Goal: Complete application form

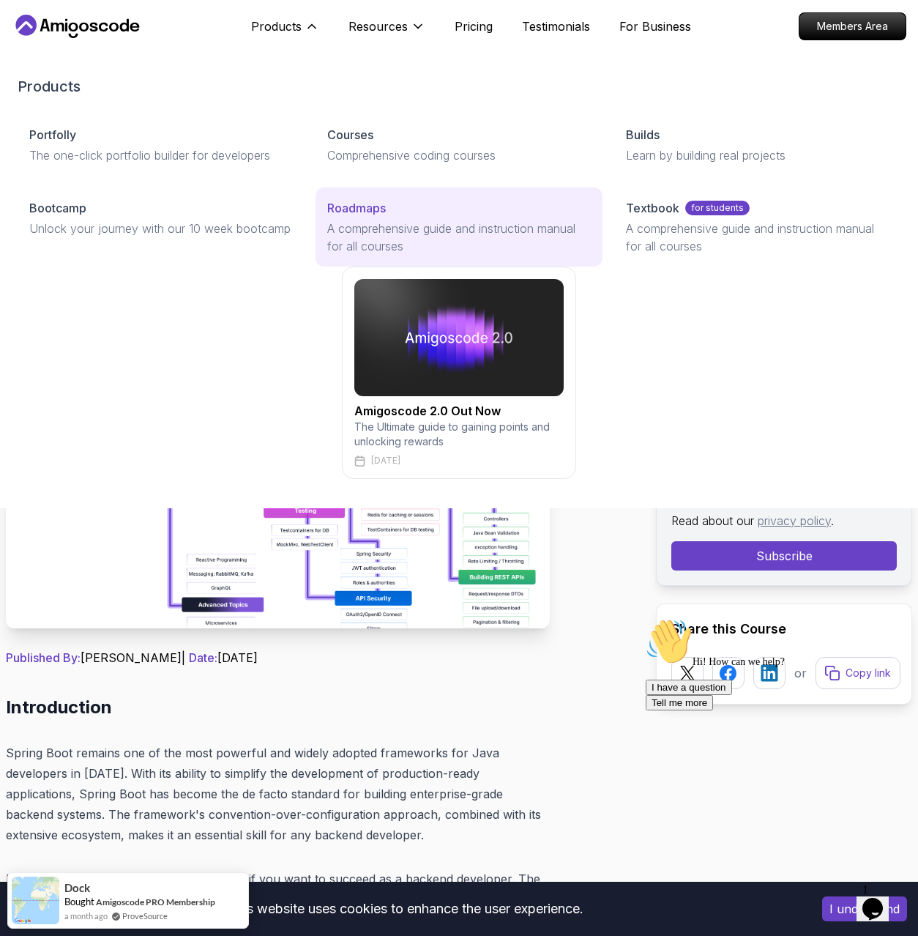
click at [355, 228] on p "A comprehensive guide and instruction manual for all courses" at bounding box center [458, 237] width 263 height 35
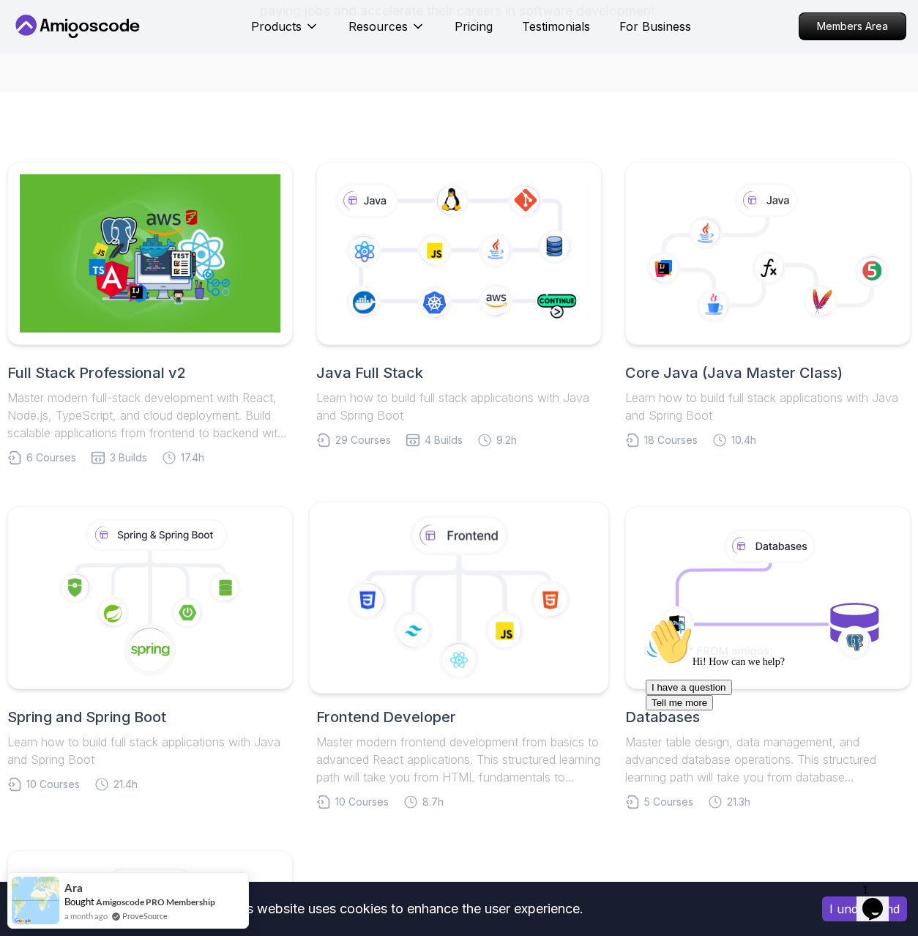
scroll to position [162, 0]
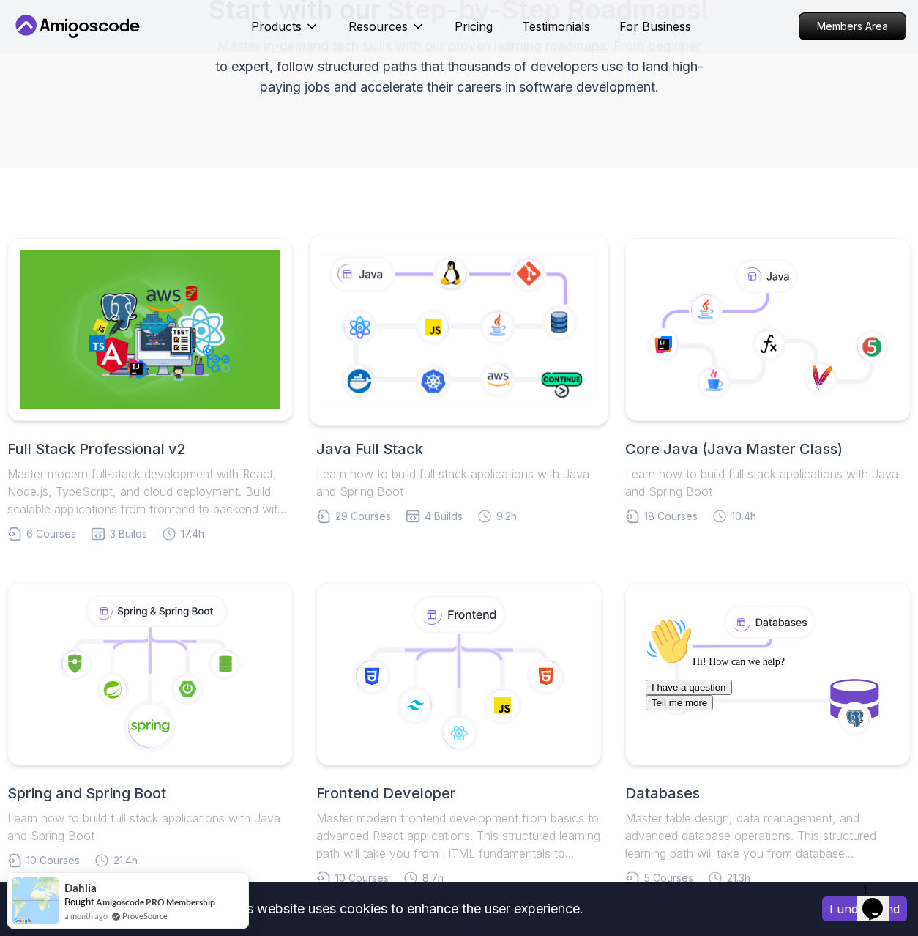
click at [451, 339] on icon at bounding box center [459, 330] width 280 height 156
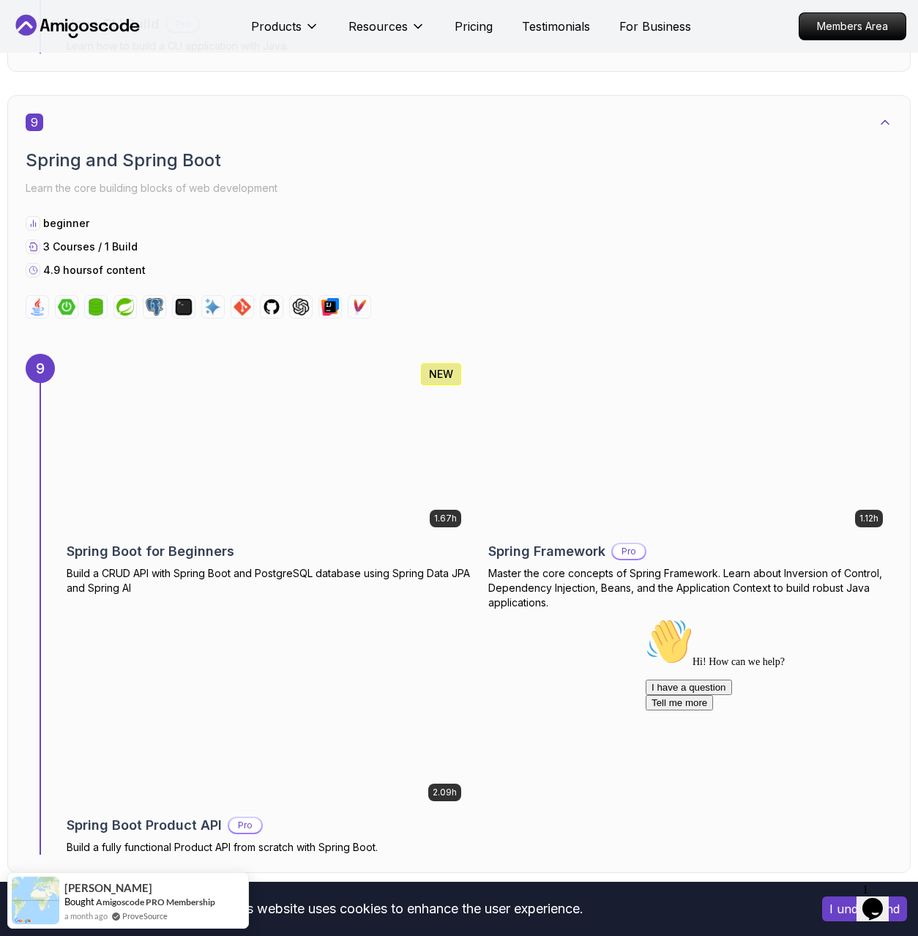
scroll to position [5257, 0]
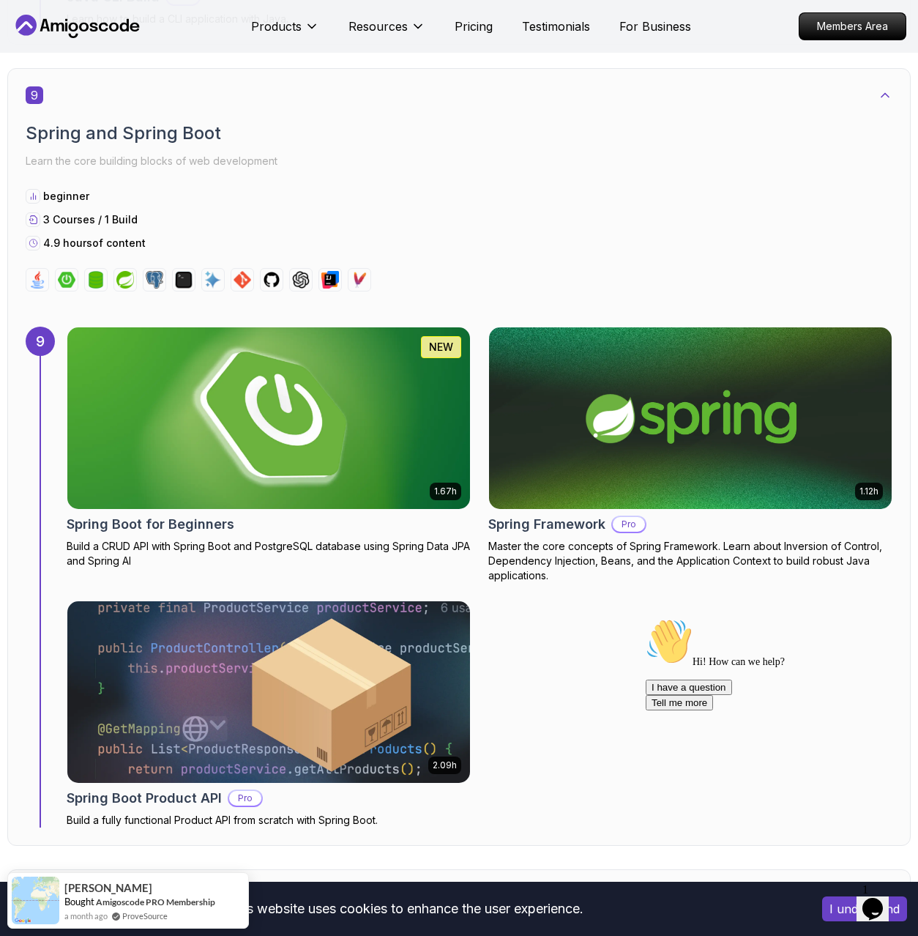
click at [291, 443] on img at bounding box center [268, 418] width 423 height 190
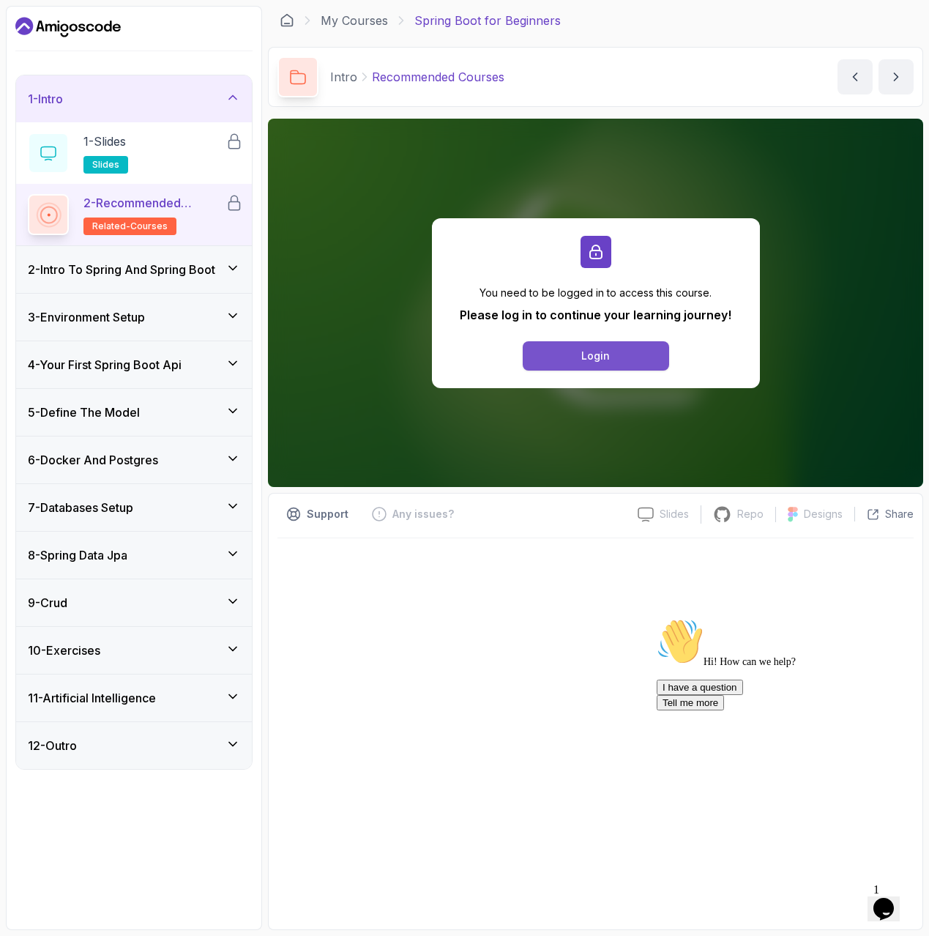
click at [583, 365] on button "Login" at bounding box center [596, 355] width 146 height 29
click at [571, 355] on button "Login" at bounding box center [596, 355] width 146 height 29
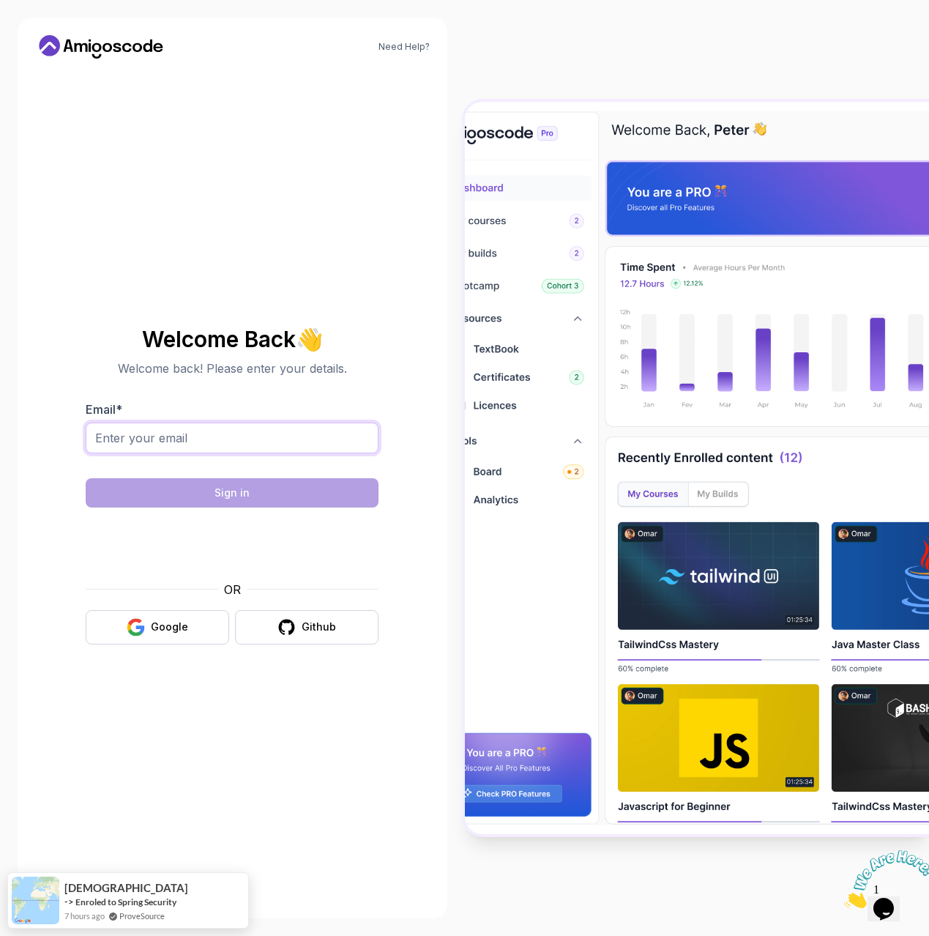
click at [214, 446] on input "Email *" at bounding box center [232, 437] width 293 height 31
type input "iamsoumyaravee@gmail.com"
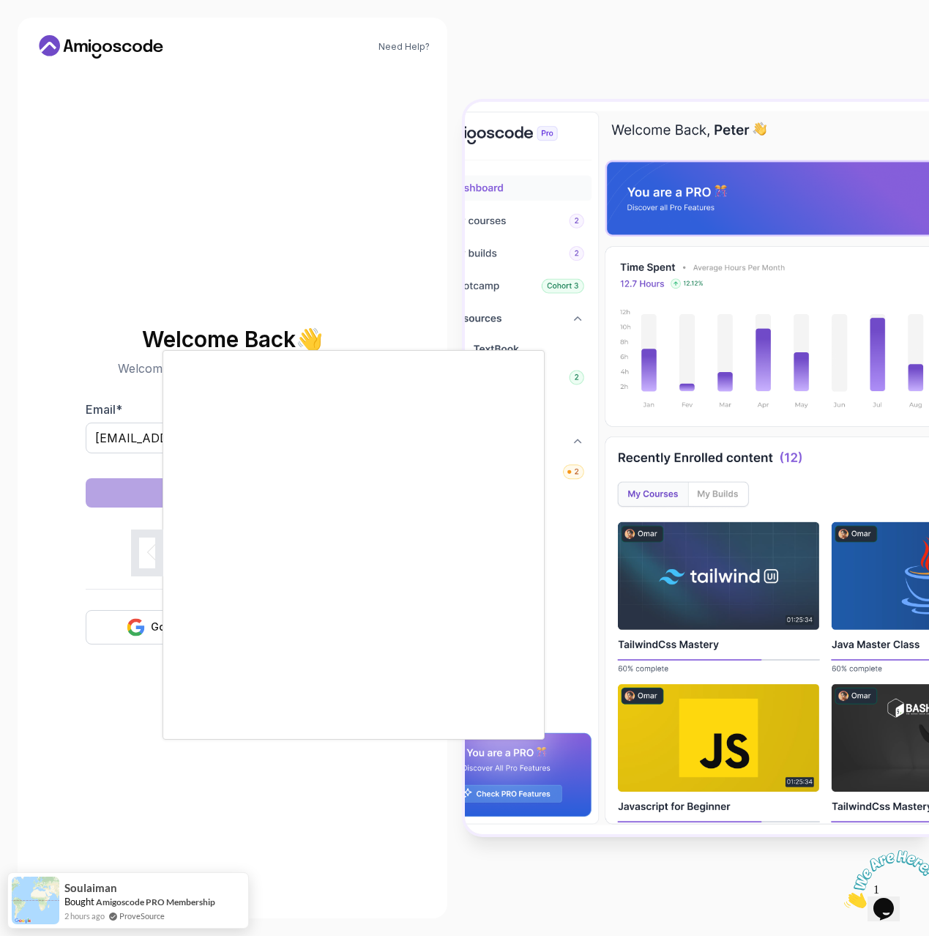
click at [649, 359] on body "Need Help? Welcome Back 👋 Welcome back! Please enter your details. Email * iams…" at bounding box center [464, 468] width 929 height 936
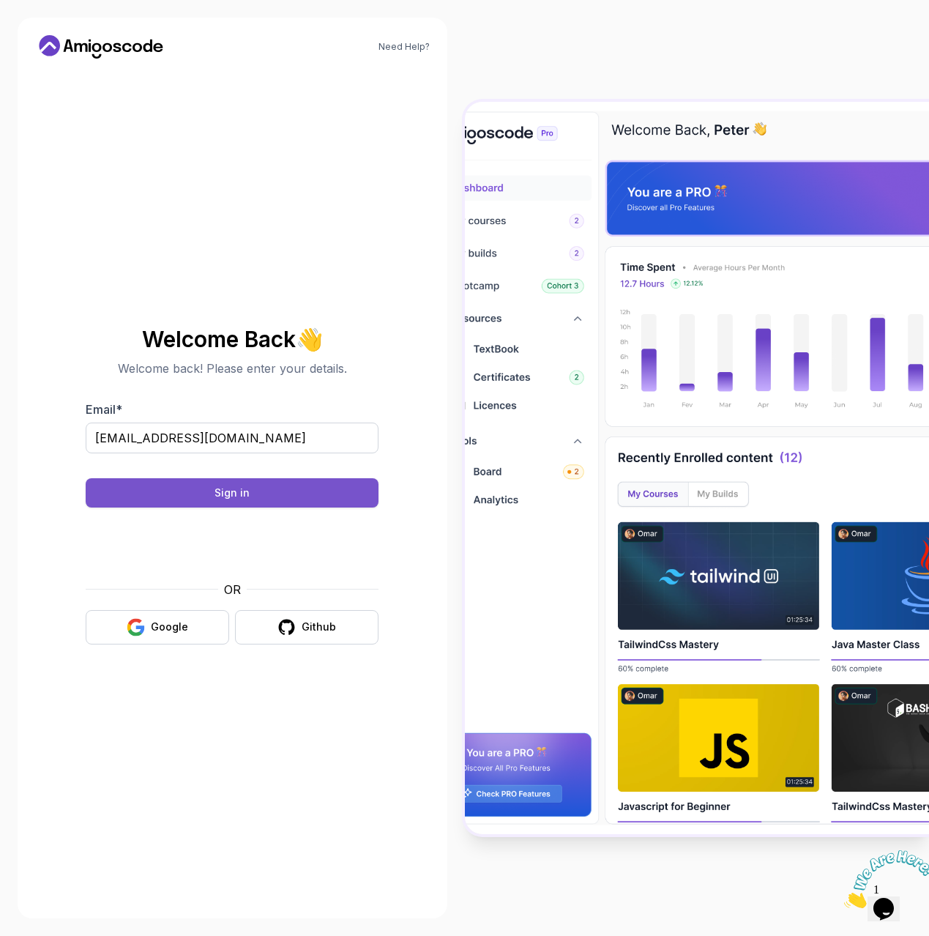
click at [271, 491] on button "Sign in" at bounding box center [232, 492] width 293 height 29
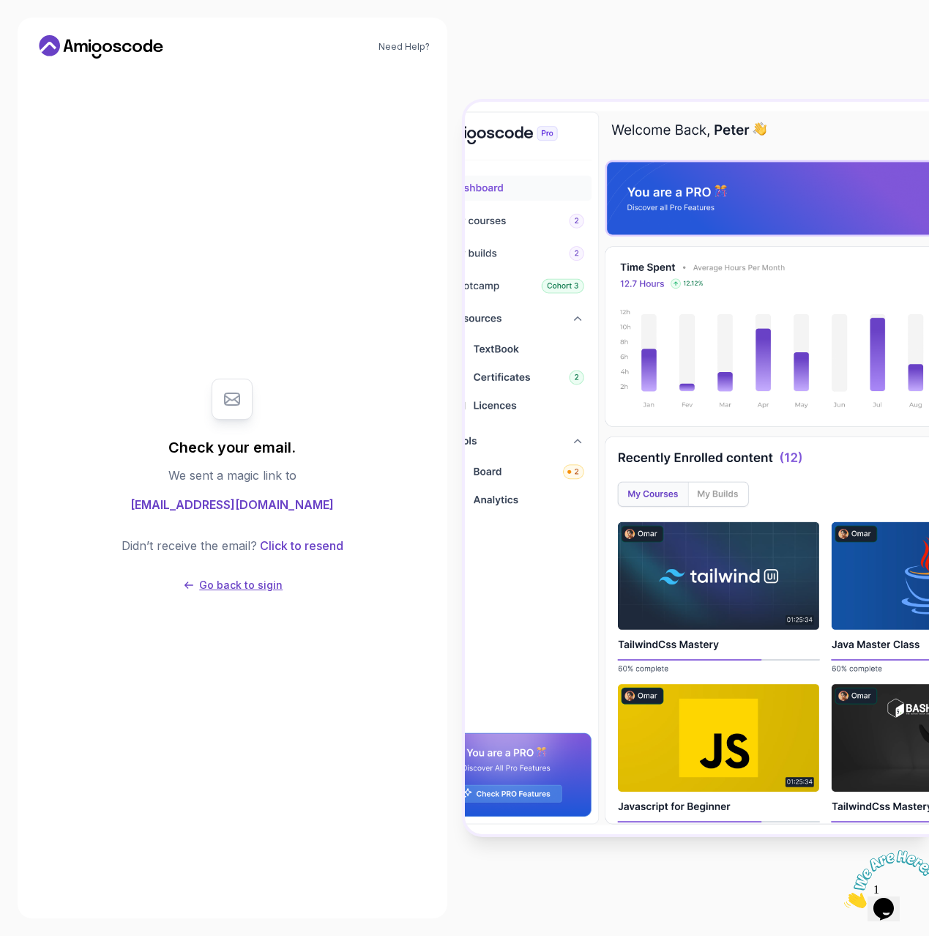
click at [265, 586] on p "Go back to sigin" at bounding box center [240, 585] width 83 height 15
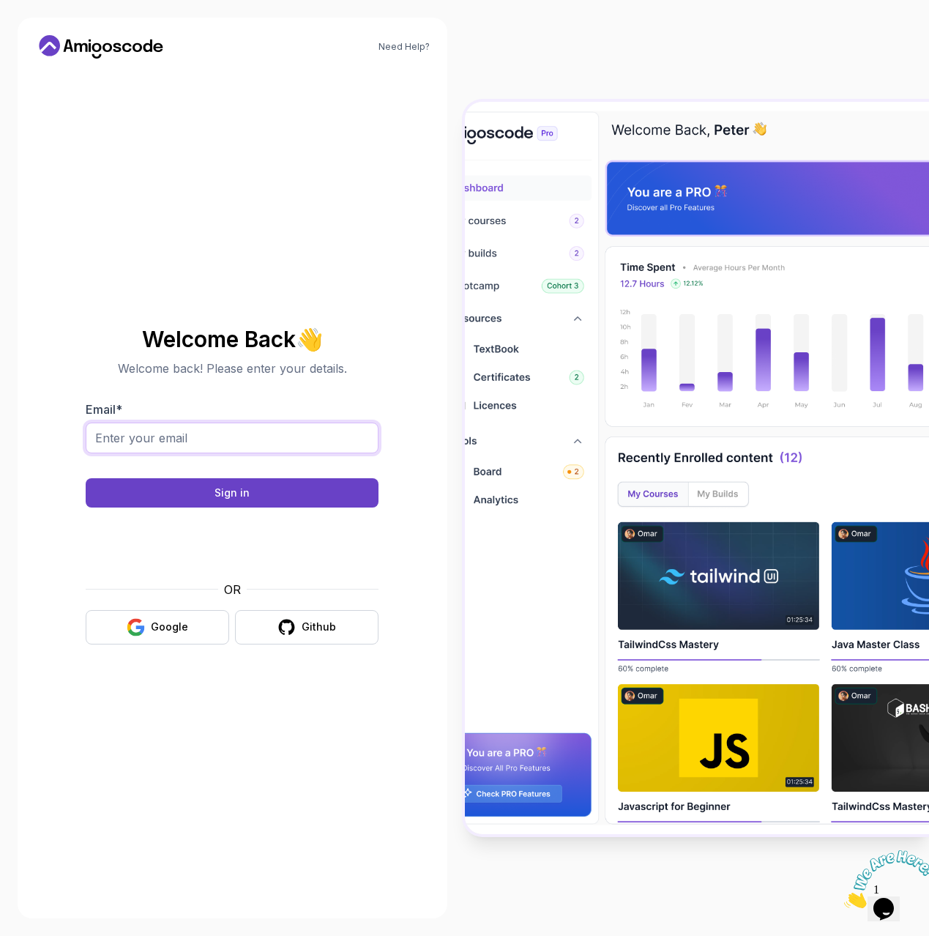
click at [206, 443] on input "Email *" at bounding box center [232, 437] width 293 height 31
type input "iamsoumyaravee@gmail.com"
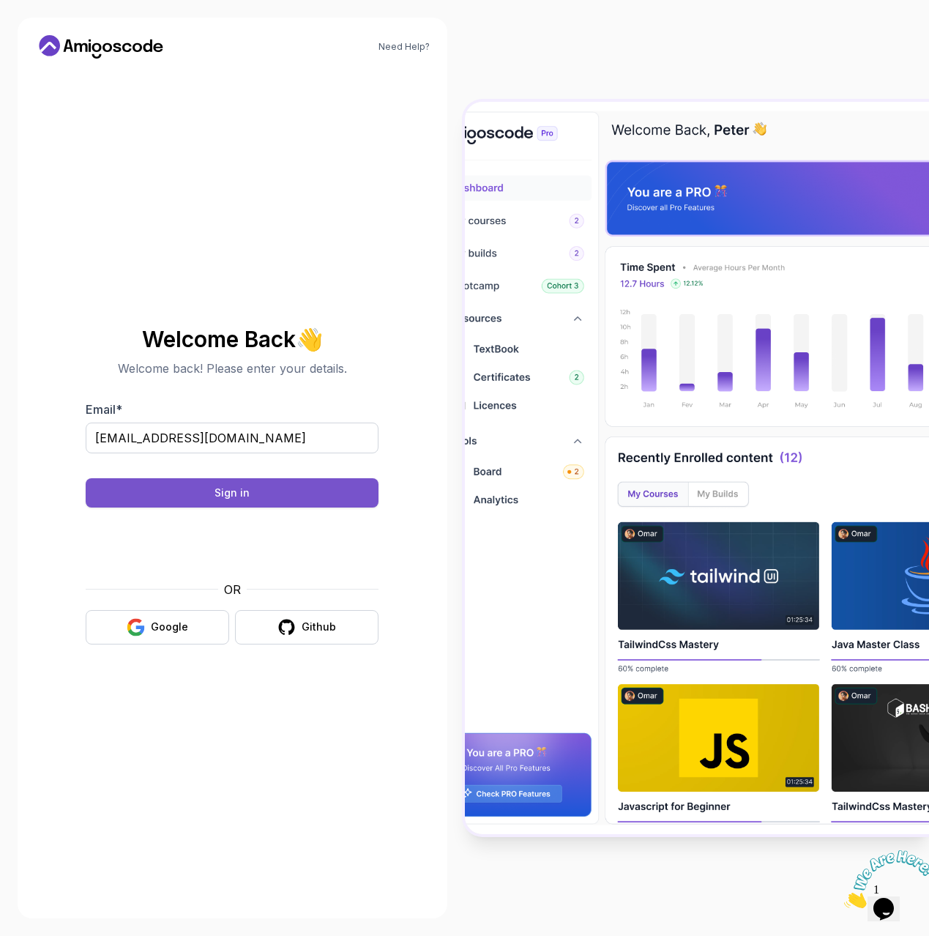
click at [193, 494] on button "Sign in" at bounding box center [232, 492] width 293 height 29
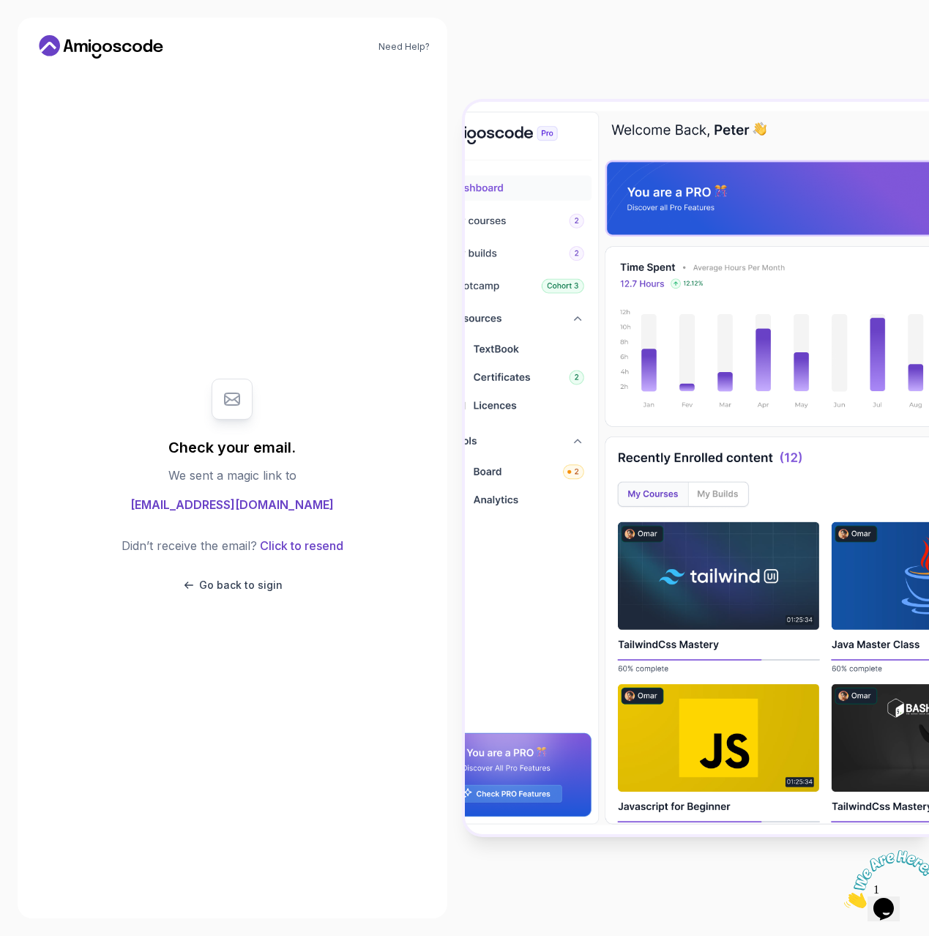
click at [276, 507] on span "iamsoumyaravee@gmail.com" at bounding box center [232, 505] width 204 height 18
click at [119, 46] on icon at bounding box center [101, 46] width 132 height 23
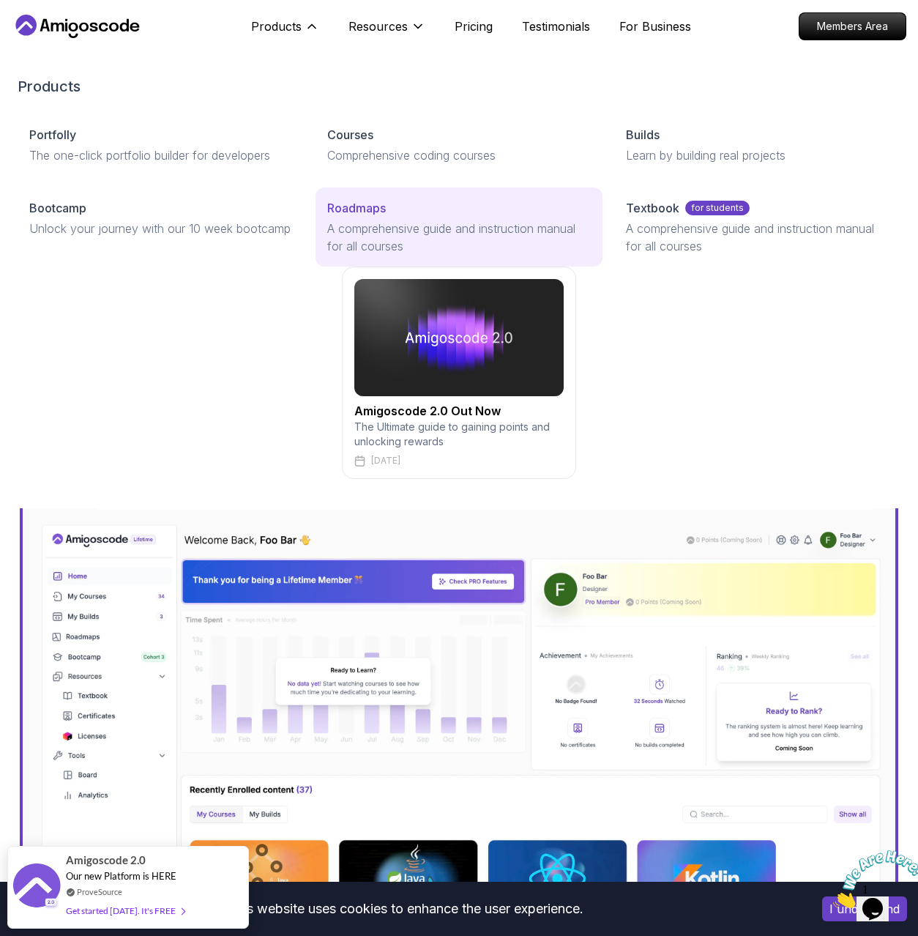
click at [366, 209] on p "Roadmaps" at bounding box center [356, 208] width 59 height 18
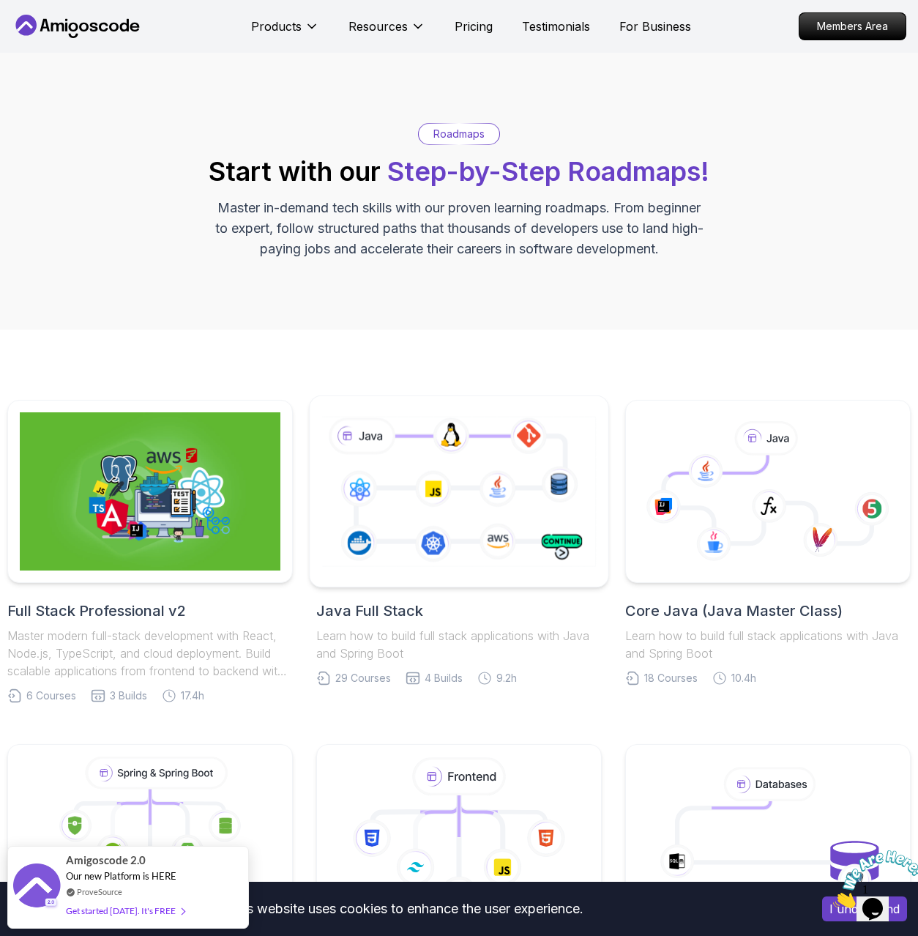
click at [438, 428] on icon at bounding box center [459, 492] width 280 height 156
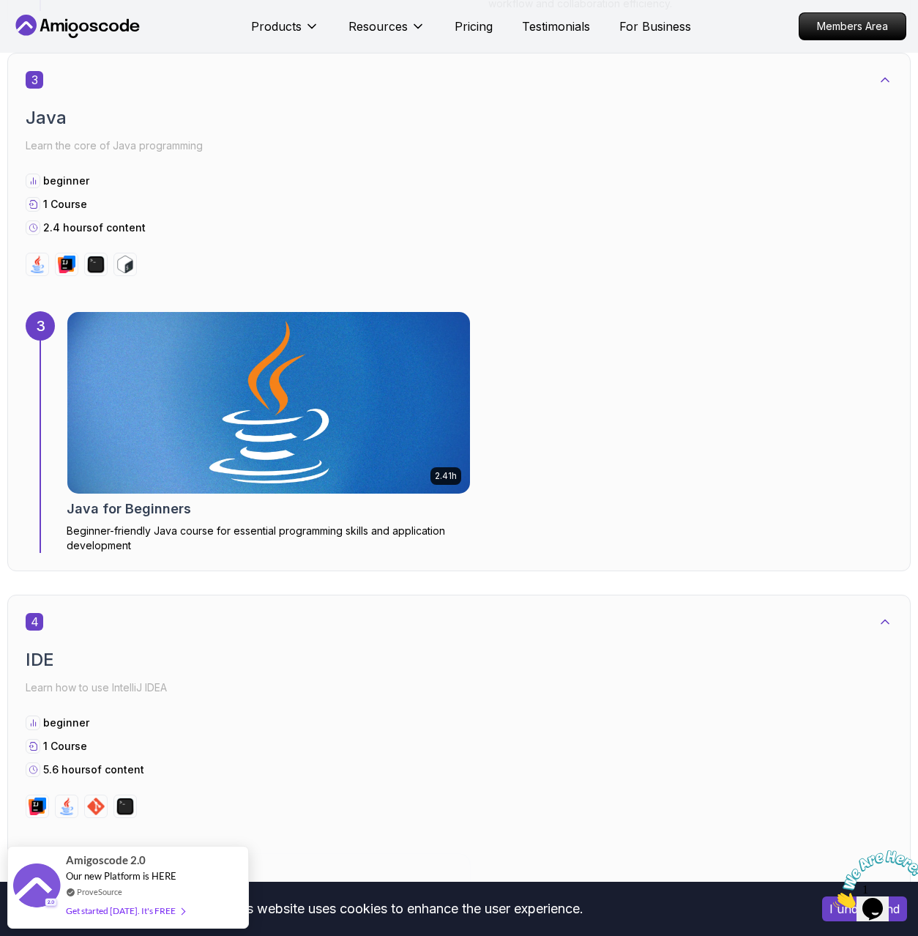
scroll to position [2078, 0]
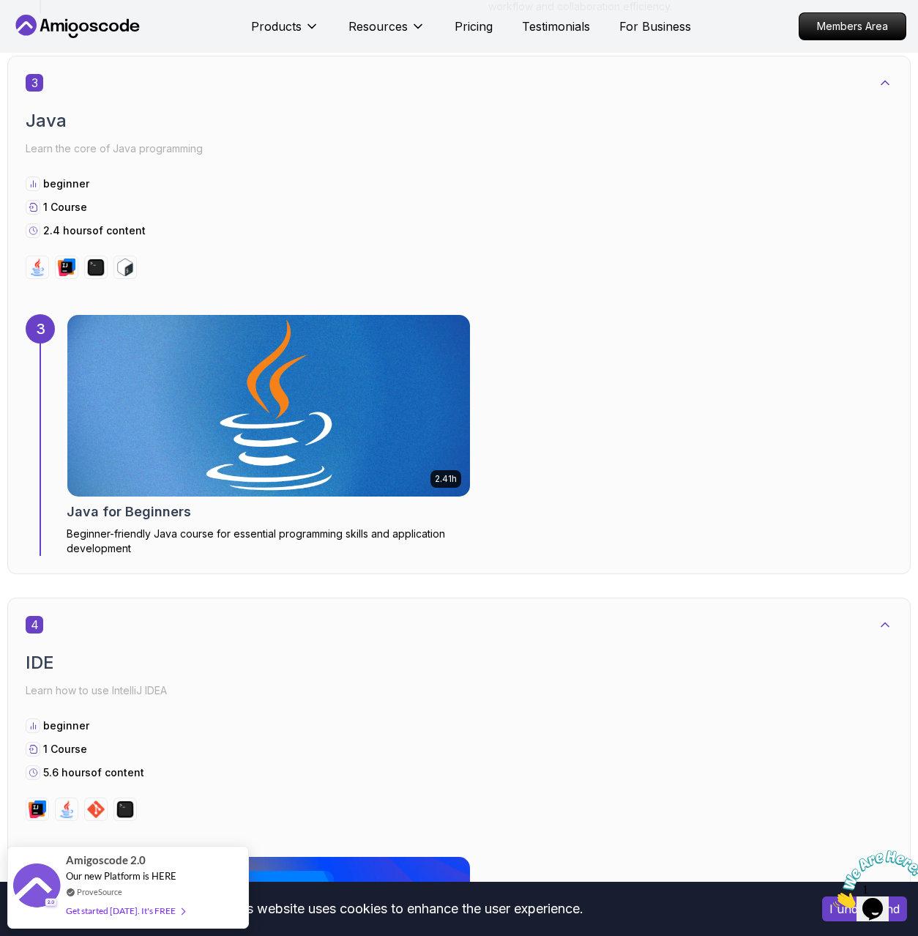
click at [154, 359] on img at bounding box center [268, 405] width 423 height 190
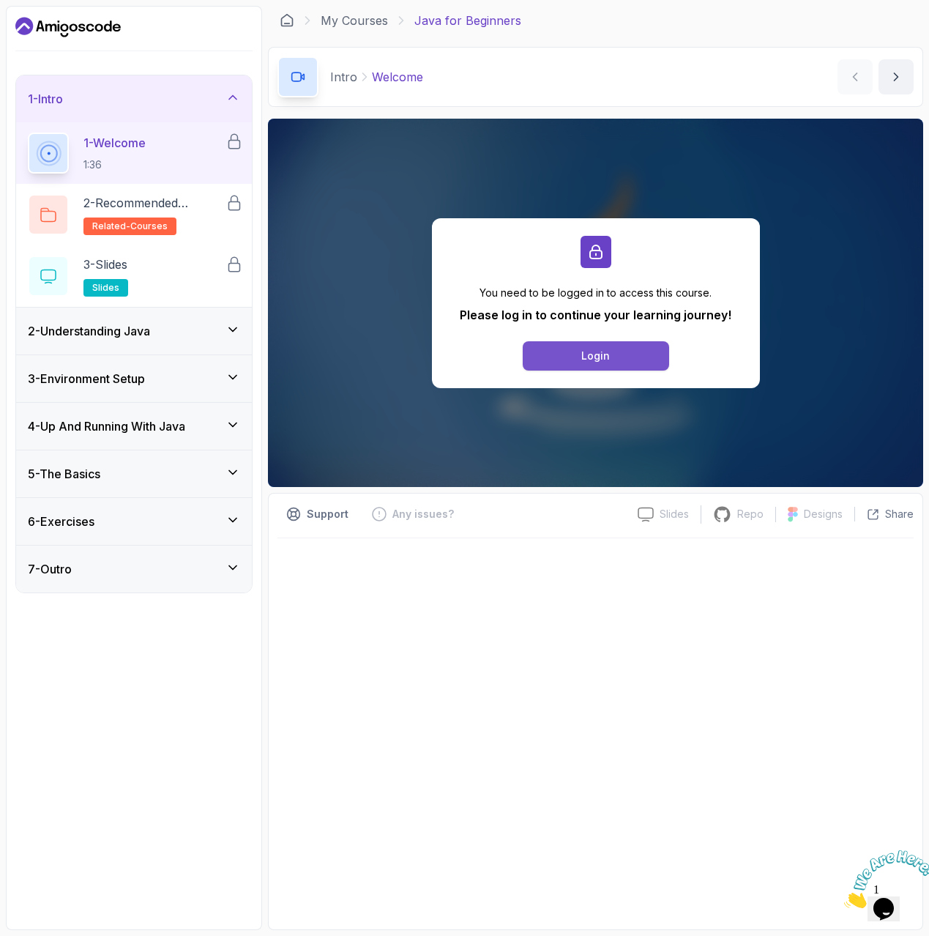
click at [572, 359] on button "Login" at bounding box center [596, 355] width 146 height 29
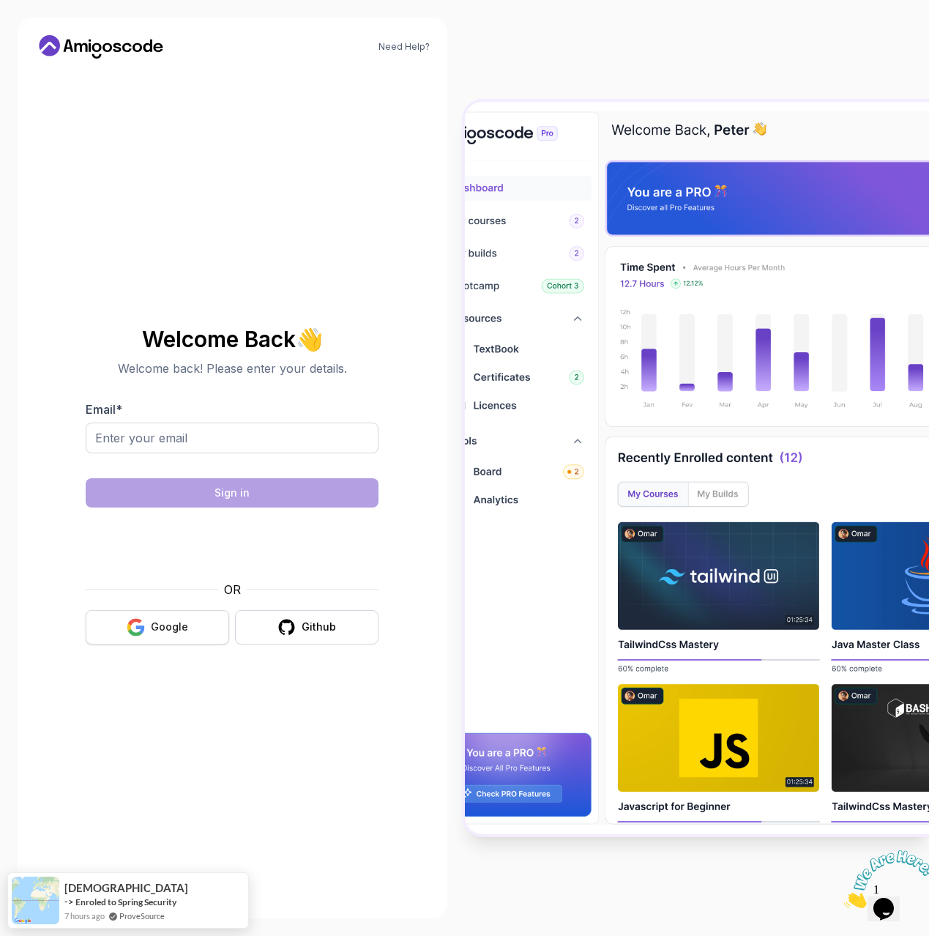
click at [184, 633] on div "Google" at bounding box center [169, 626] width 37 height 15
click at [247, 426] on input "Email *" at bounding box center [232, 437] width 293 height 31
type input "iamsoumyaravee@gmail.com"
click at [209, 624] on button "Google" at bounding box center [157, 627] width 143 height 34
click at [160, 444] on input "Email *" at bounding box center [232, 437] width 293 height 31
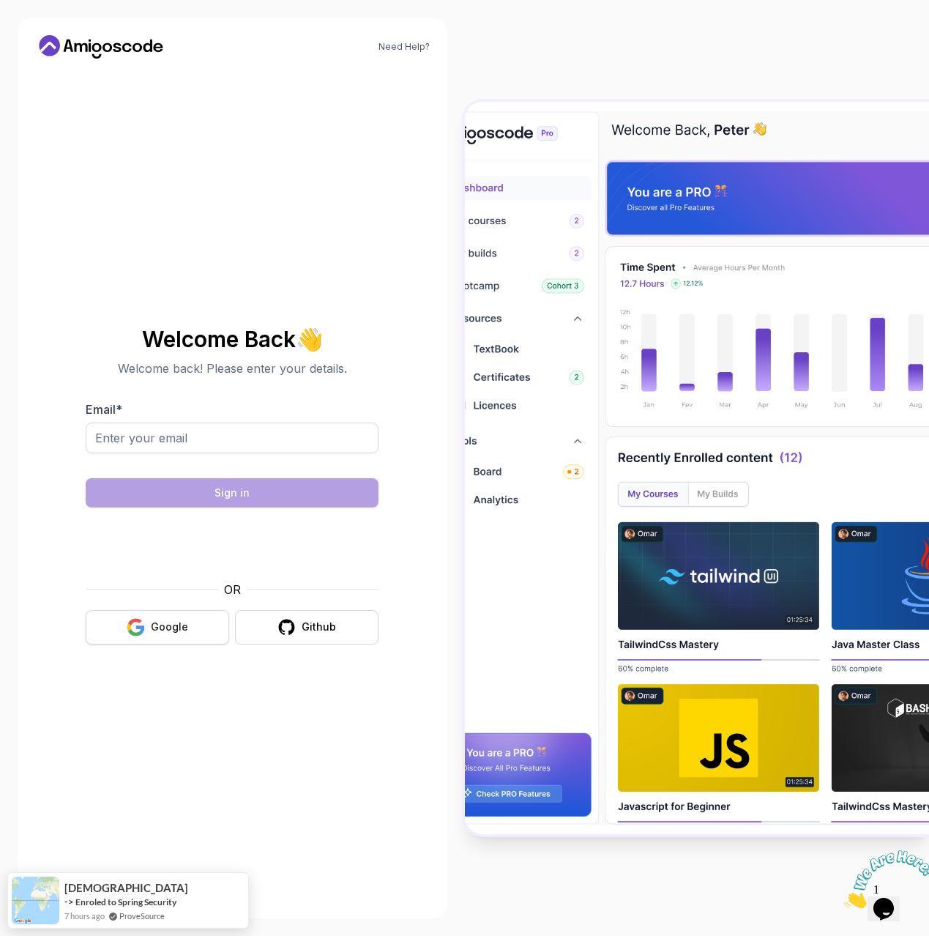
click at [181, 633] on div "Google" at bounding box center [169, 626] width 37 height 15
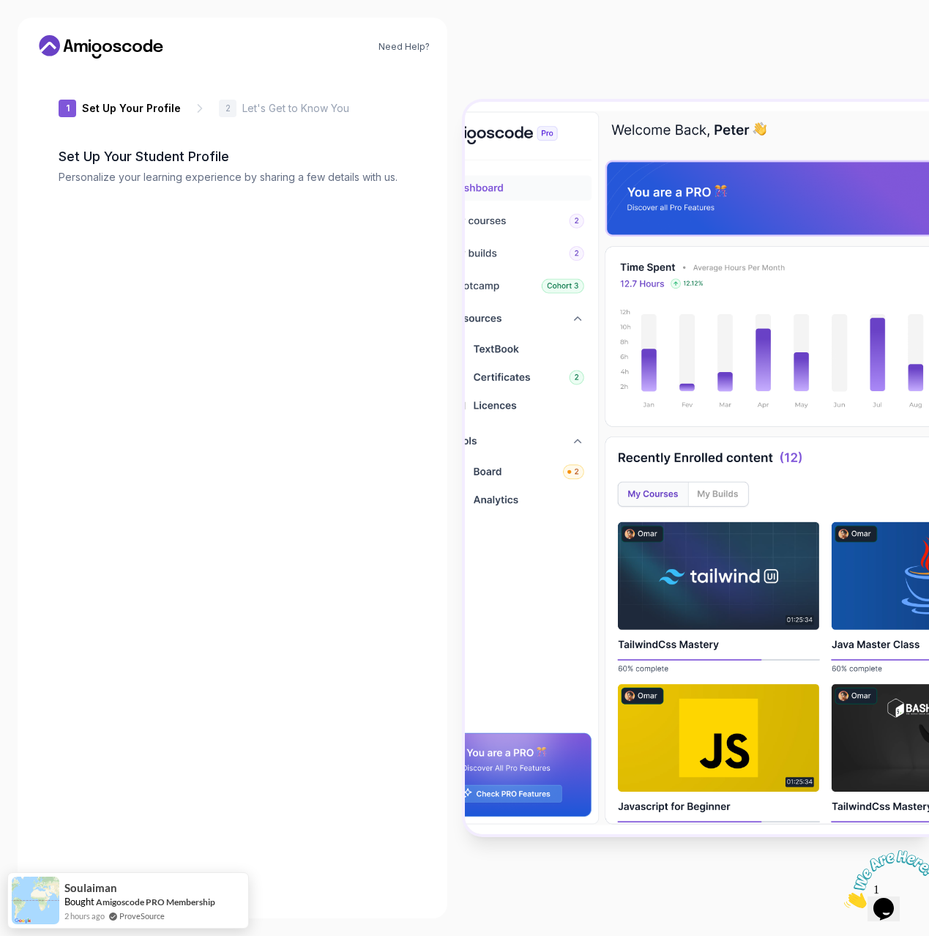
type input "daringotter20e20"
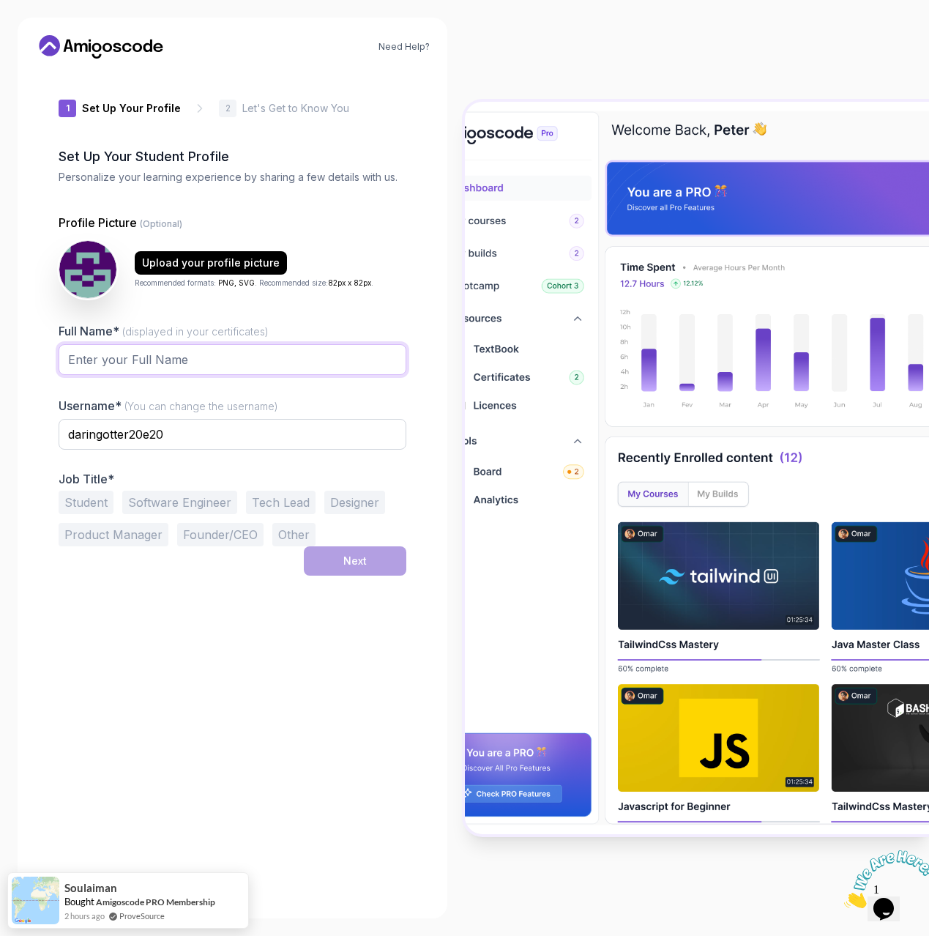
click at [238, 365] on input "Full Name* (displayed in your certificates)" at bounding box center [233, 359] width 348 height 31
type input "IngrostIn"
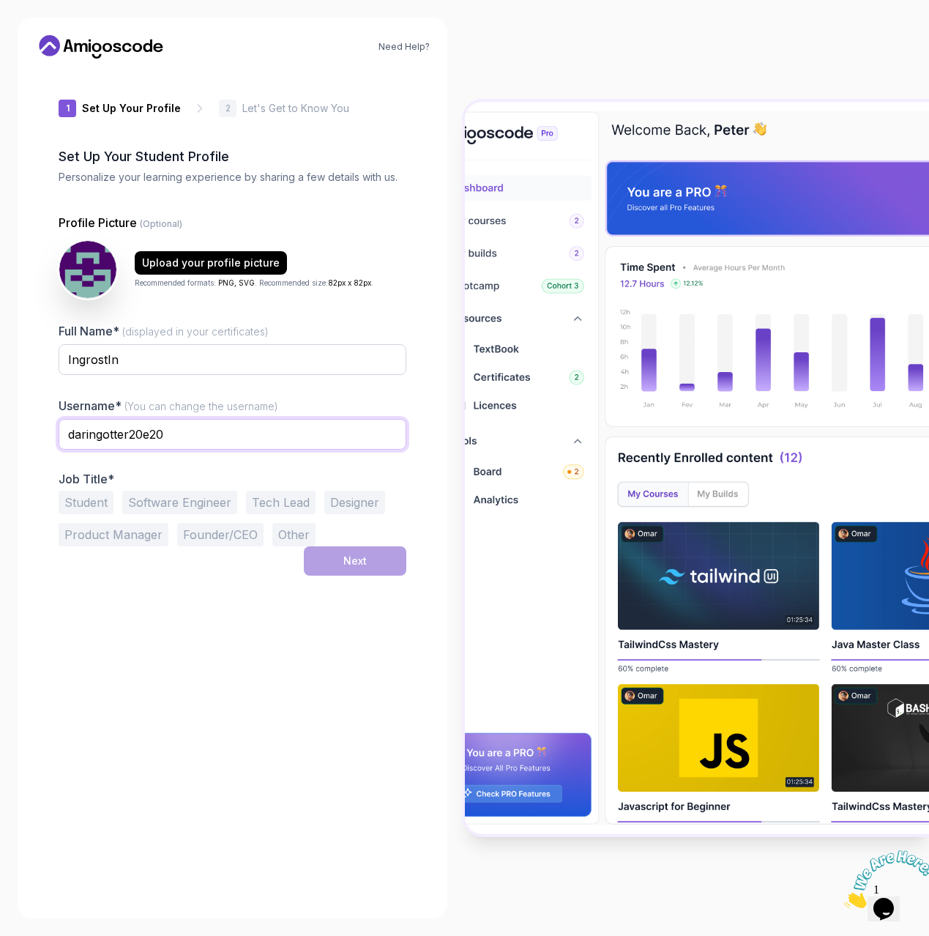
drag, startPoint x: 174, startPoint y: 434, endPoint x: 64, endPoint y: 435, distance: 109.8
click at [64, 435] on input "daringotter20e20" at bounding box center [233, 434] width 348 height 31
type input "ingrostin"
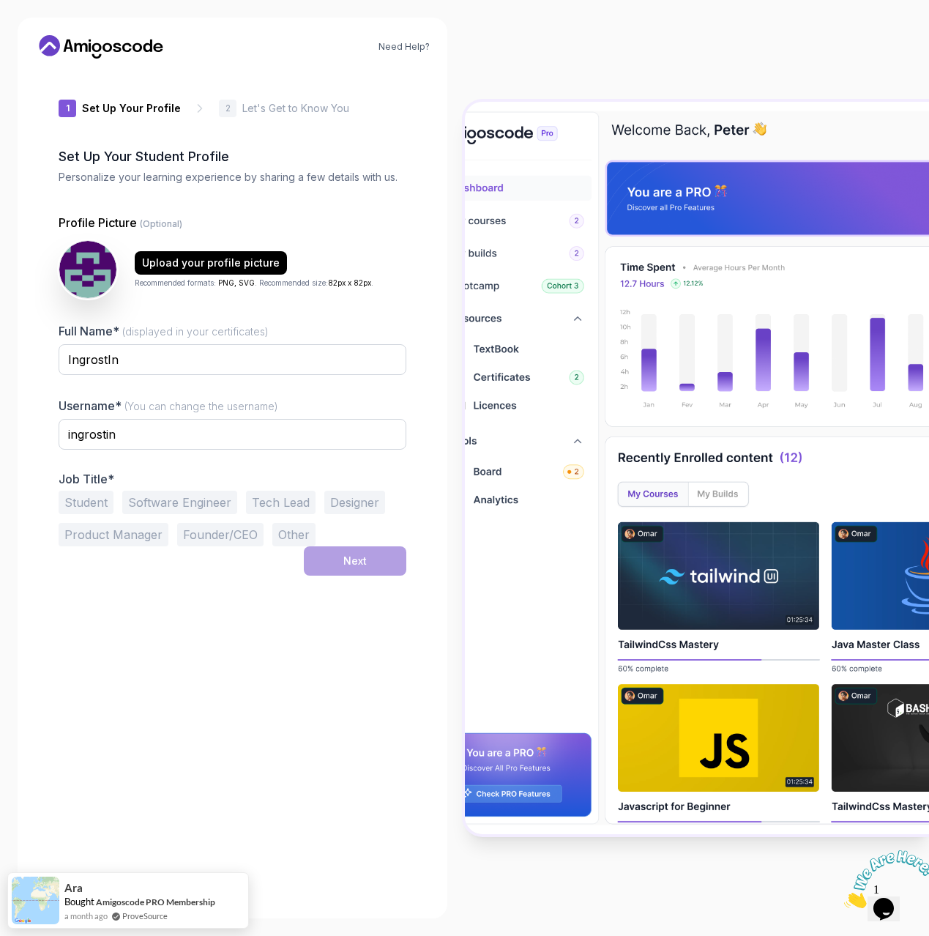
click at [74, 500] on button "Student" at bounding box center [86, 501] width 55 height 23
click at [166, 503] on button "Software Engineer" at bounding box center [179, 501] width 115 height 23
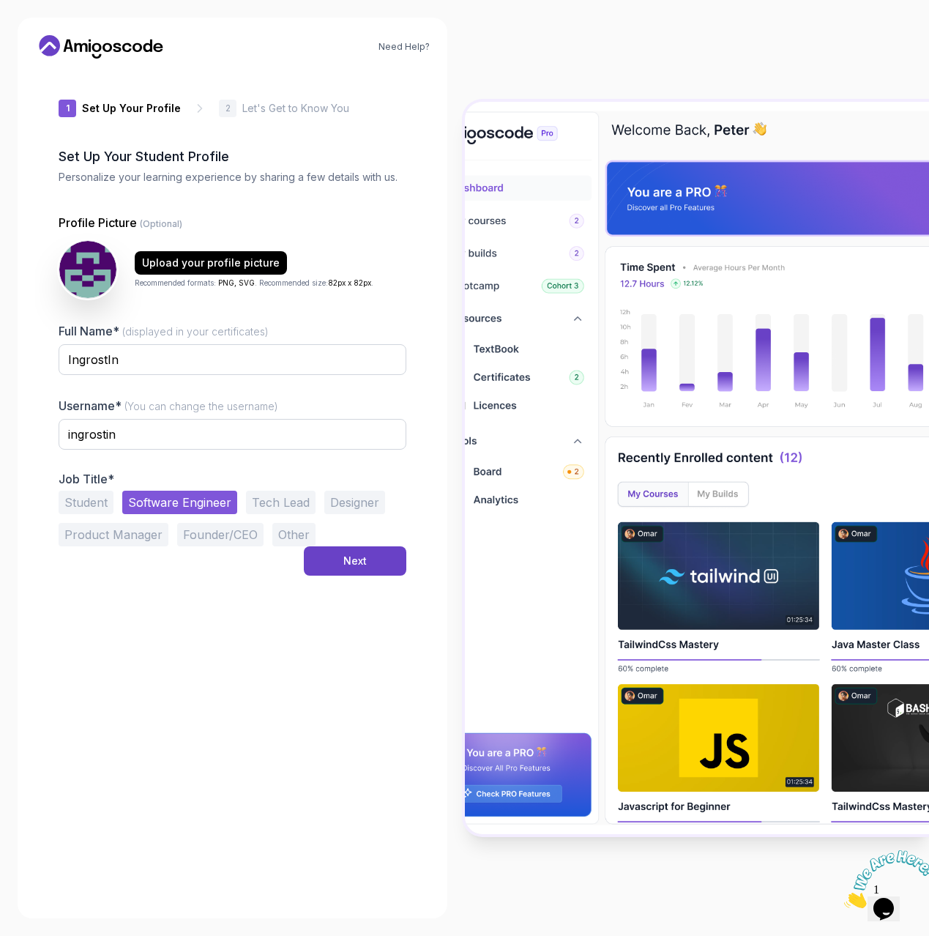
click at [102, 503] on button "Student" at bounding box center [86, 501] width 55 height 23
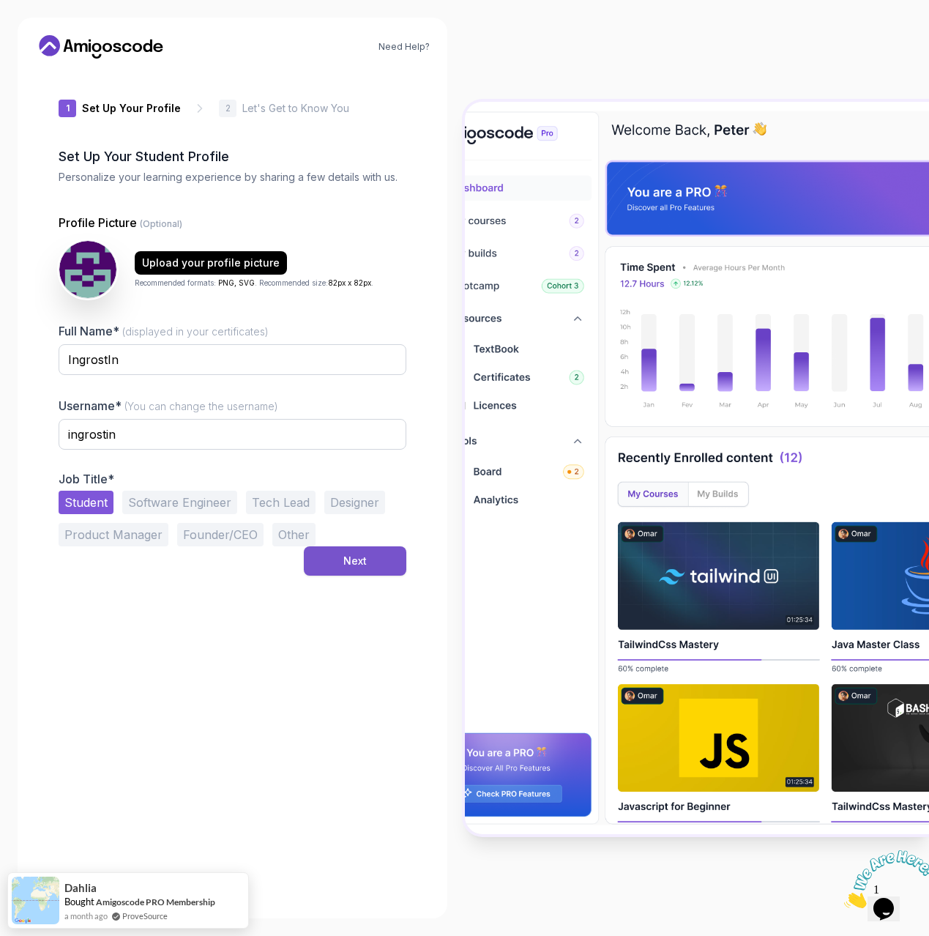
click at [353, 564] on div "Next" at bounding box center [354, 560] width 23 height 15
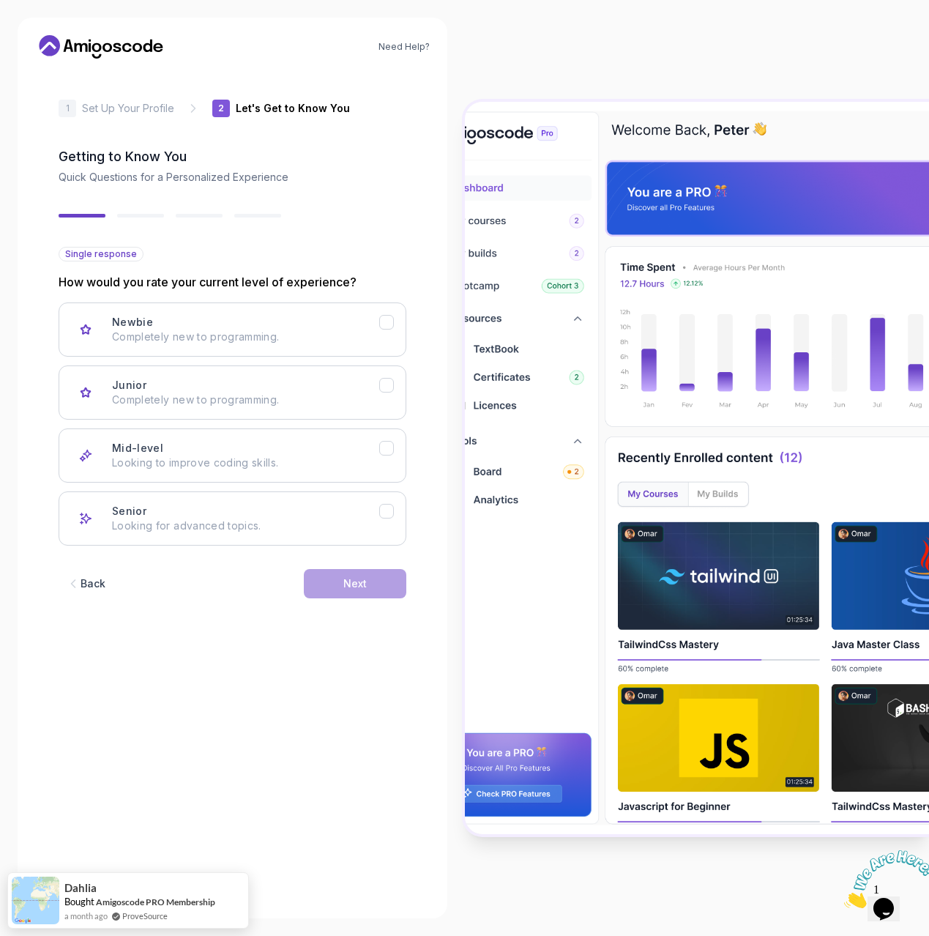
click at [98, 580] on div "Back" at bounding box center [93, 583] width 25 height 15
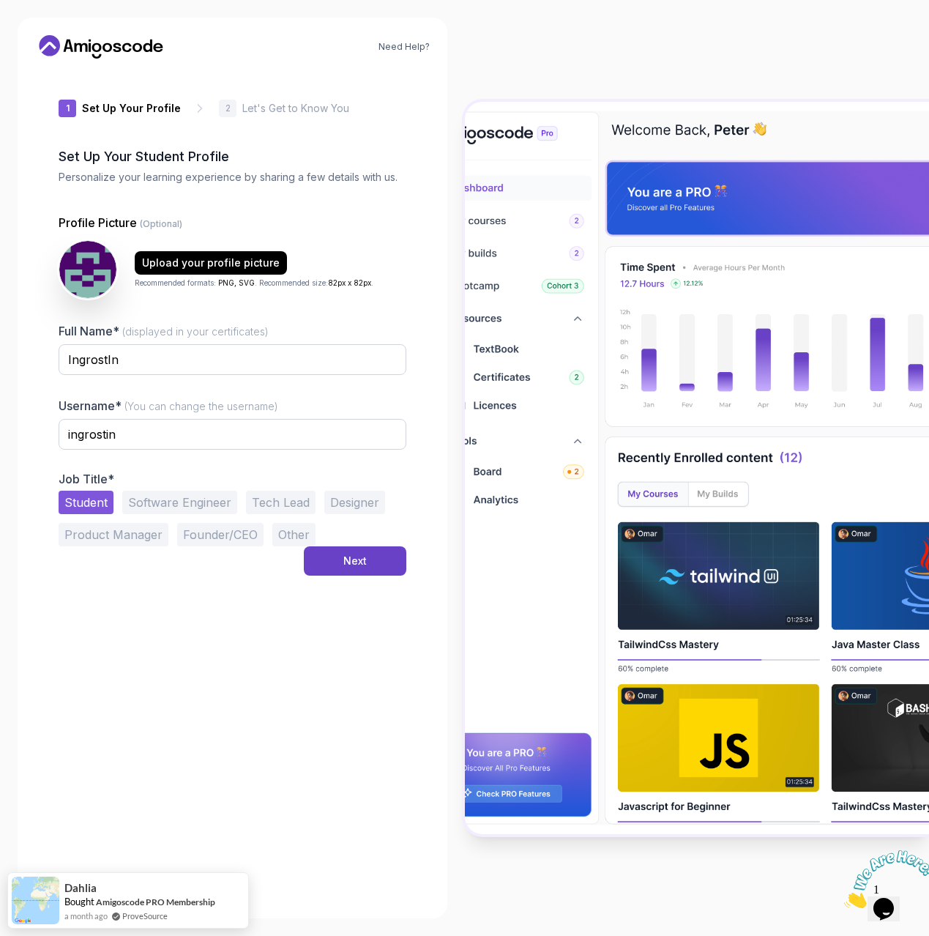
click at [176, 499] on button "Software Engineer" at bounding box center [179, 501] width 115 height 23
click at [359, 557] on div "Next" at bounding box center [354, 560] width 23 height 15
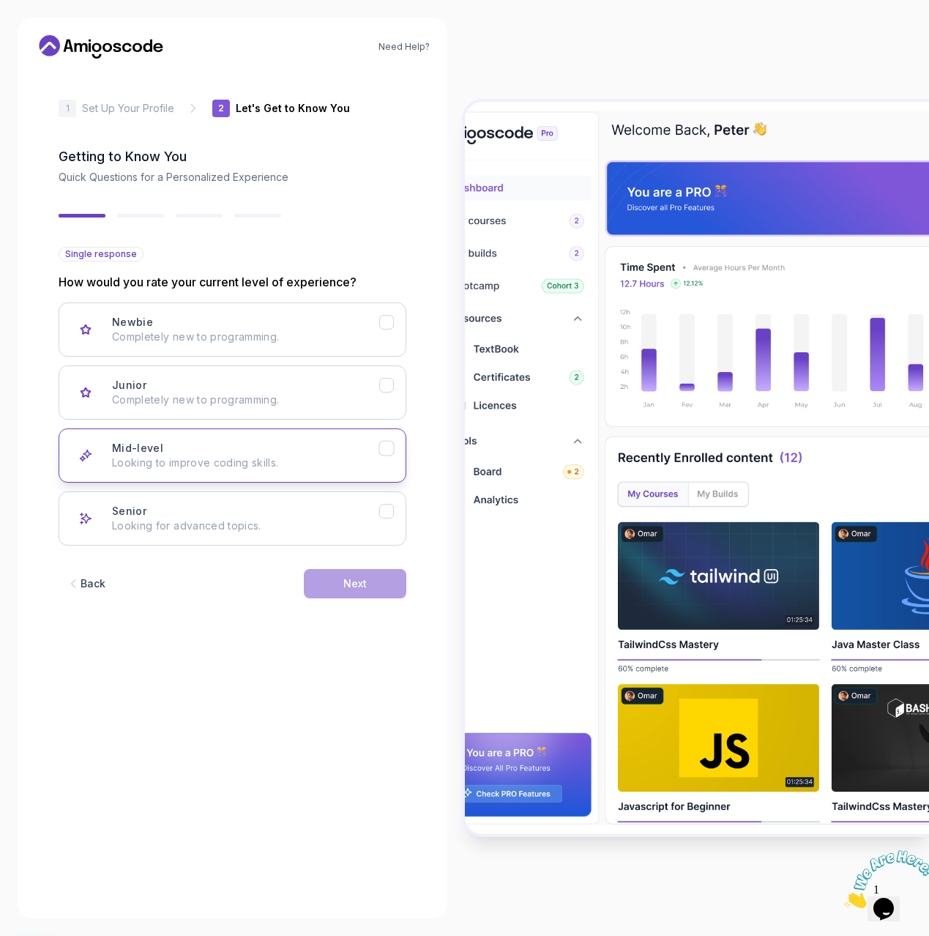
click at [390, 449] on icon "Mid-level" at bounding box center [386, 448] width 14 height 14
click at [366, 579] on button "Next" at bounding box center [355, 583] width 102 height 29
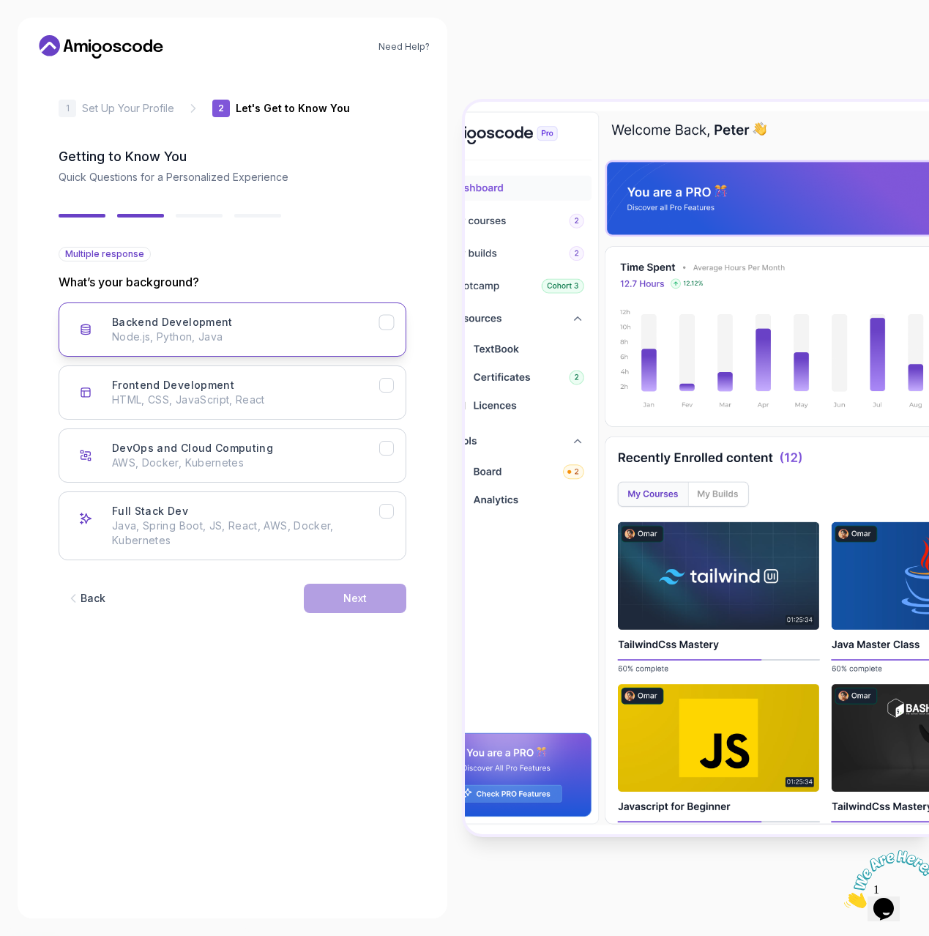
click at [387, 319] on icon "Backend Development" at bounding box center [386, 323] width 14 height 14
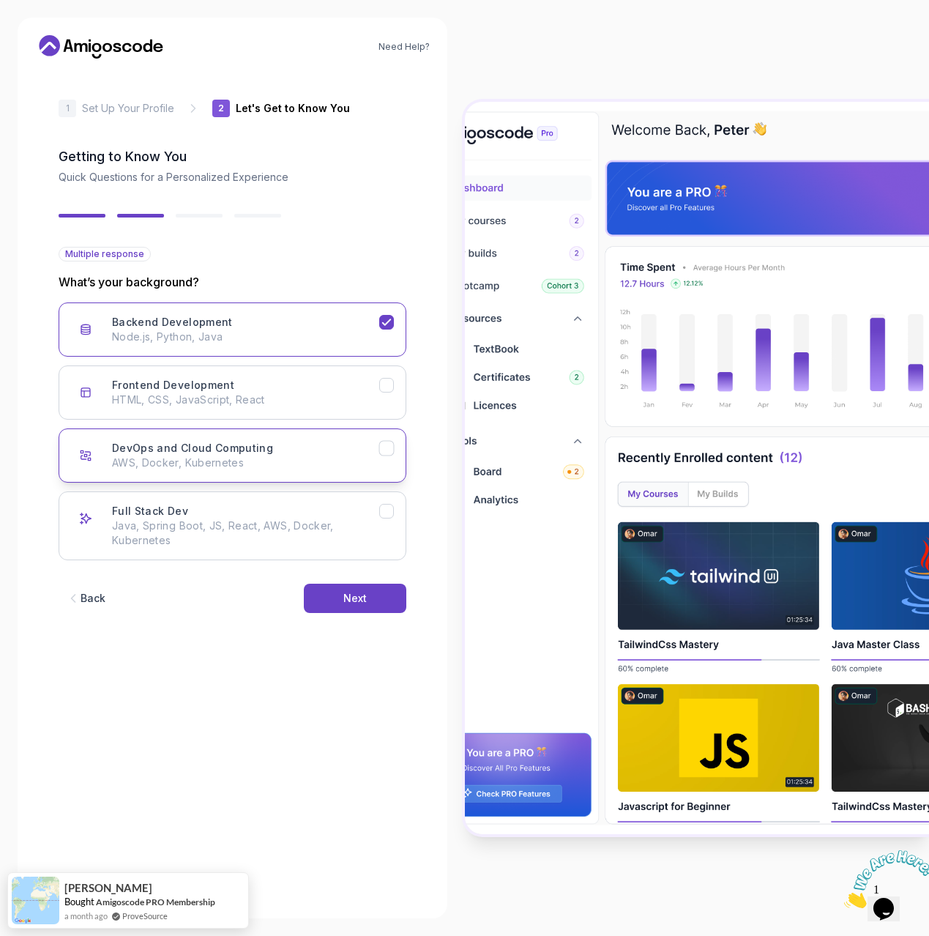
click at [387, 444] on icon "DevOps and Cloud Computing" at bounding box center [386, 448] width 14 height 14
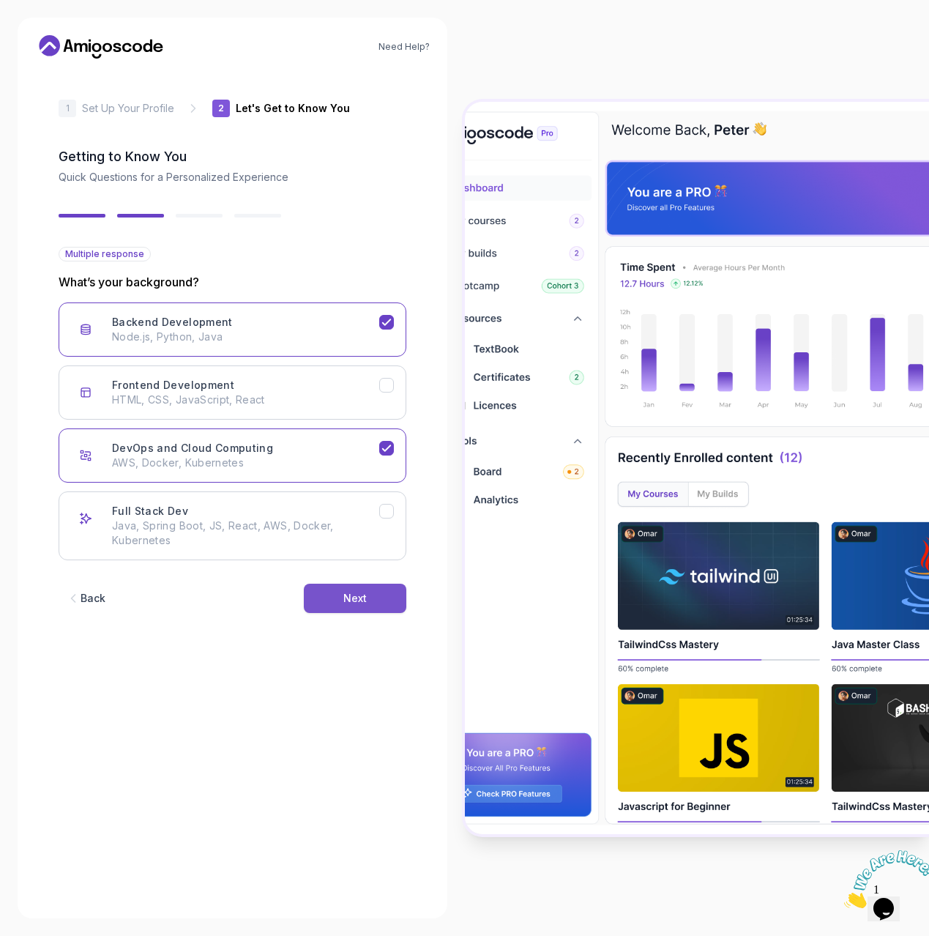
click at [359, 591] on div "Next" at bounding box center [354, 598] width 23 height 15
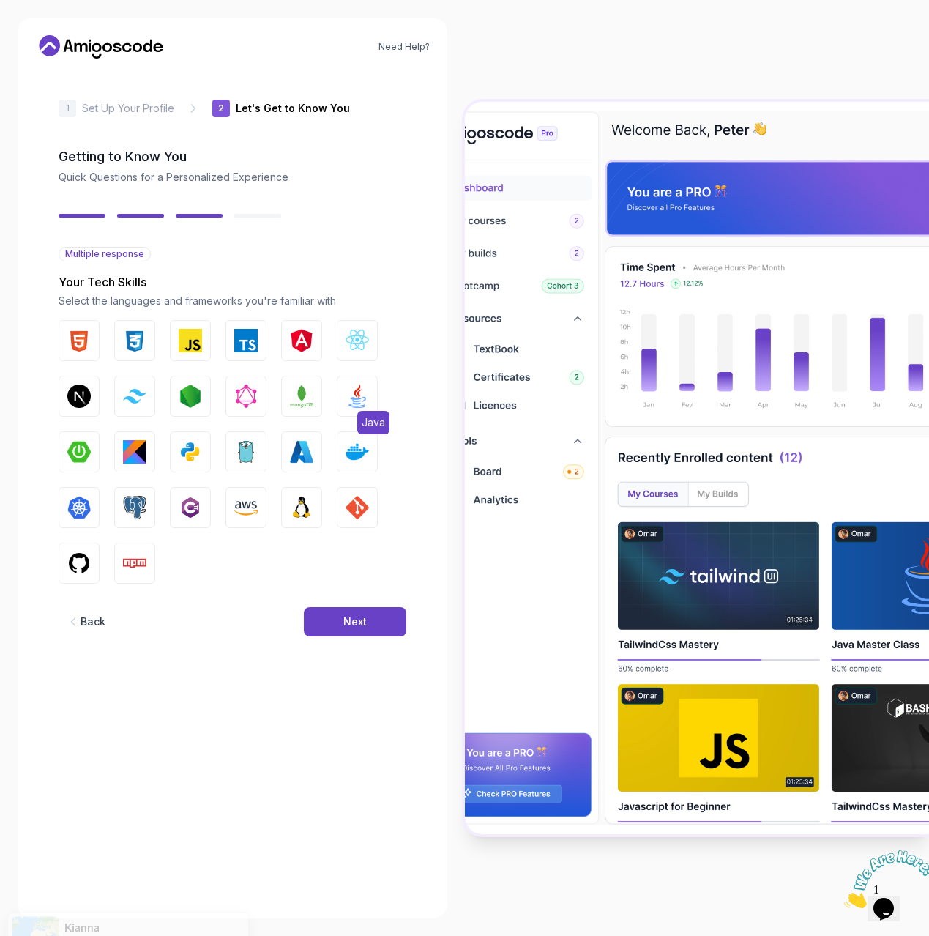
click at [352, 397] on img "button" at bounding box center [357, 395] width 23 height 23
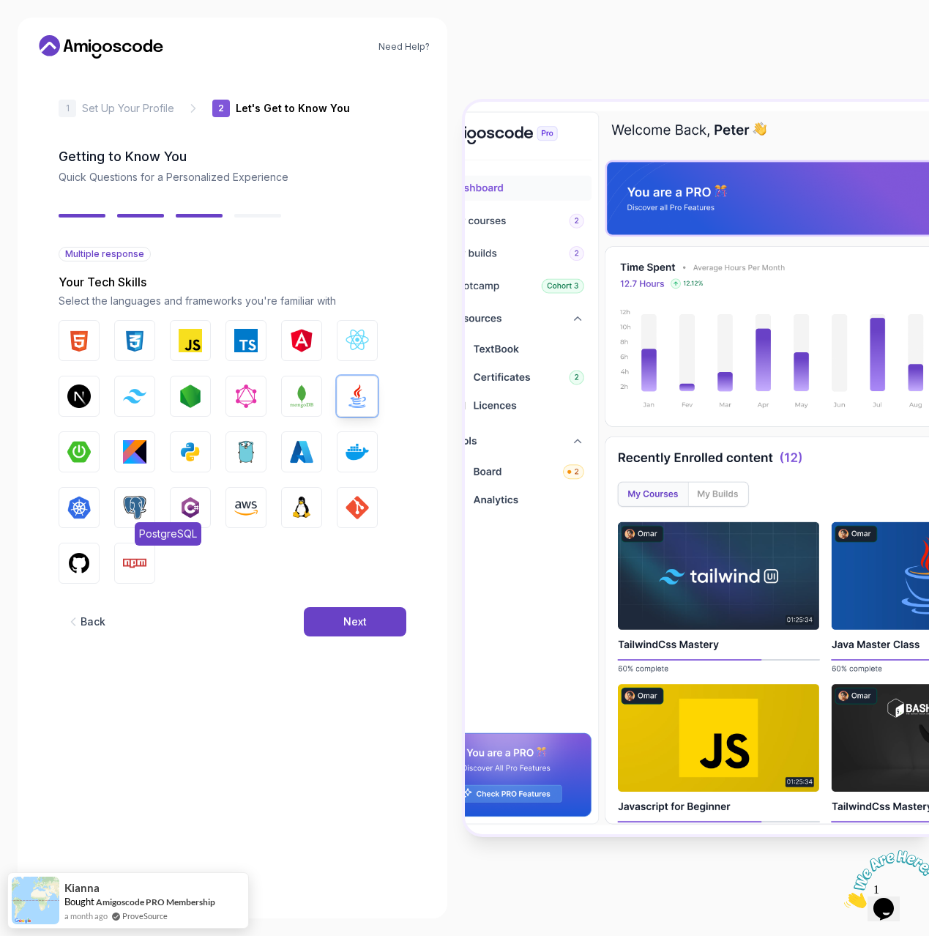
click at [137, 514] on img "button" at bounding box center [134, 507] width 23 height 23
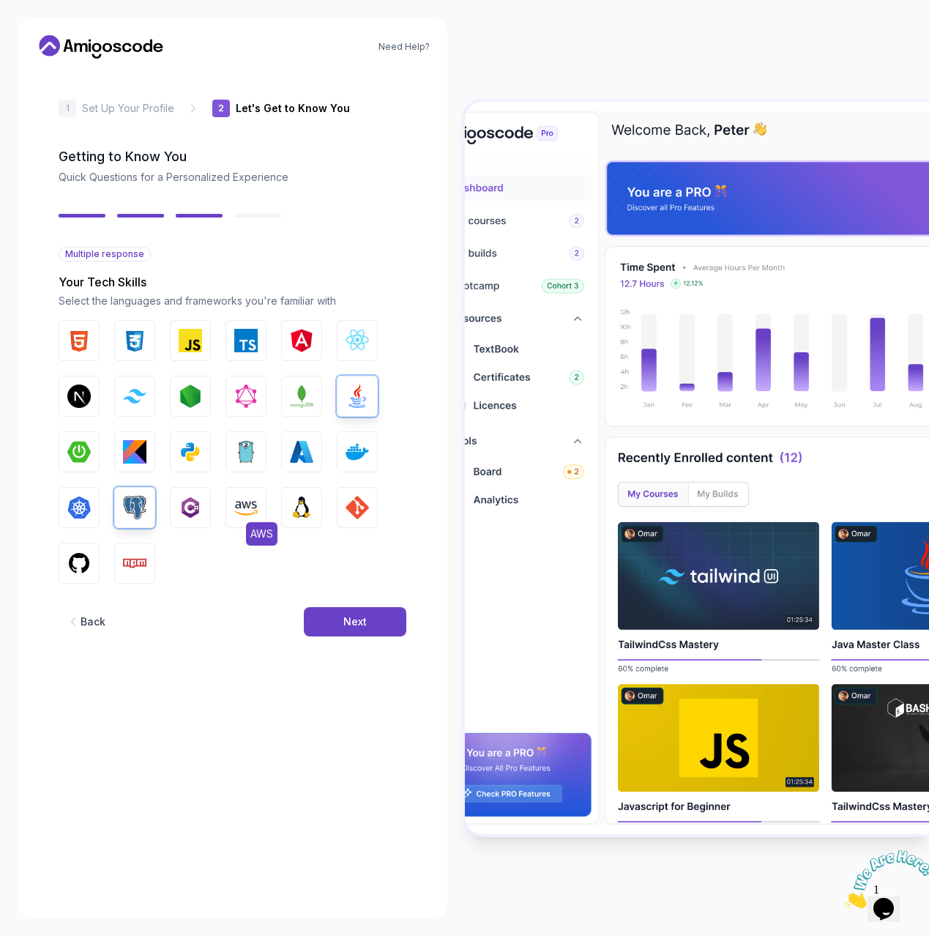
click at [245, 507] on img "button" at bounding box center [245, 507] width 23 height 23
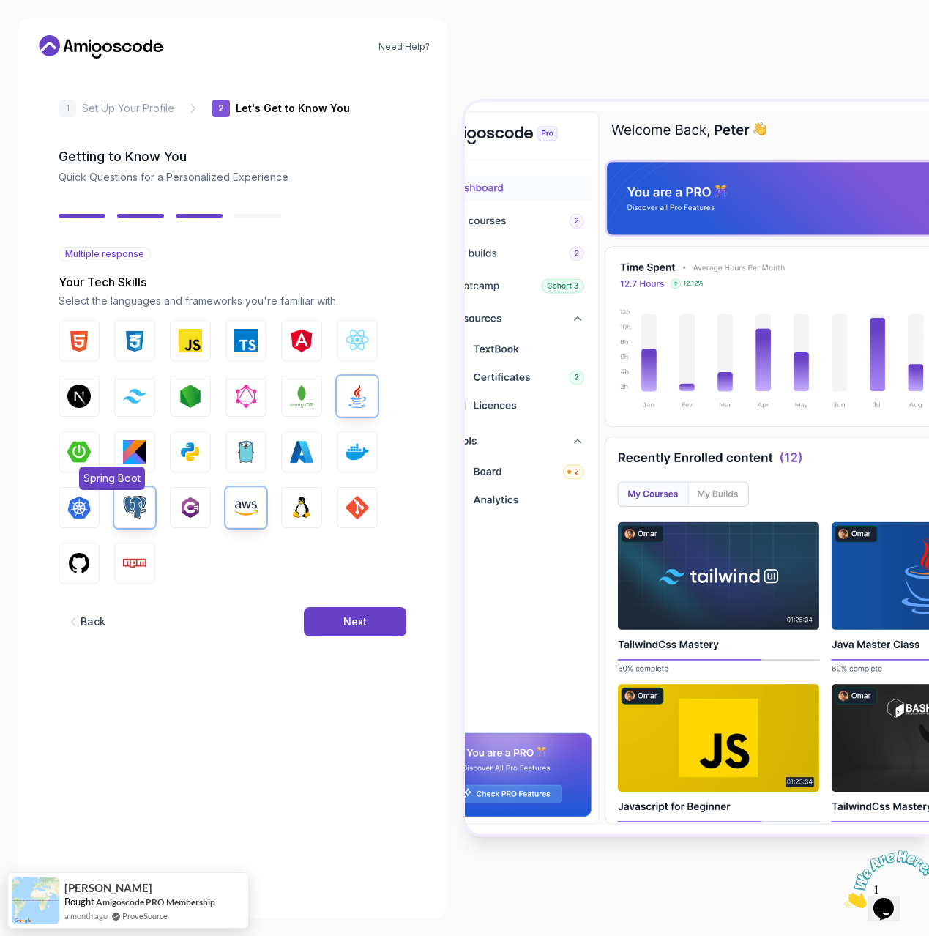
click at [77, 448] on img "button" at bounding box center [78, 451] width 23 height 23
click at [358, 452] on img "button" at bounding box center [357, 451] width 23 height 23
click at [123, 507] on img "button" at bounding box center [134, 507] width 23 height 23
click at [351, 504] on img "button" at bounding box center [357, 507] width 23 height 23
click at [80, 571] on img "button" at bounding box center [78, 562] width 23 height 23
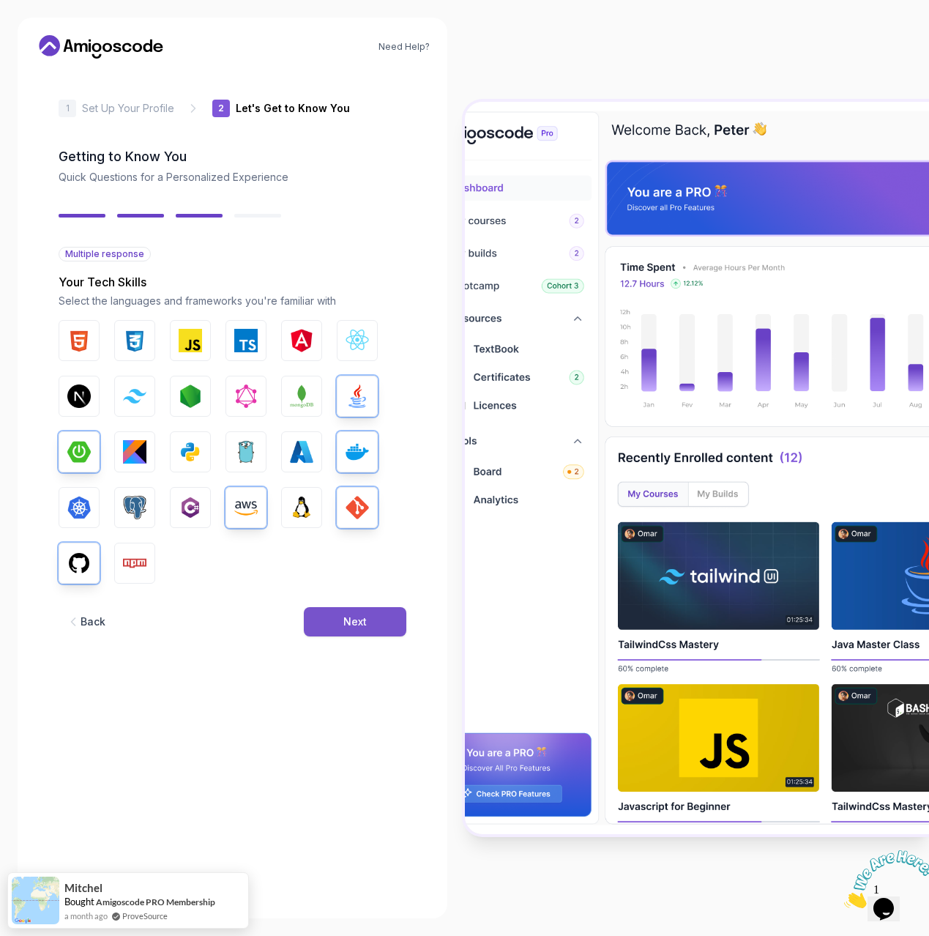
click at [362, 626] on div "Next" at bounding box center [354, 621] width 23 height 15
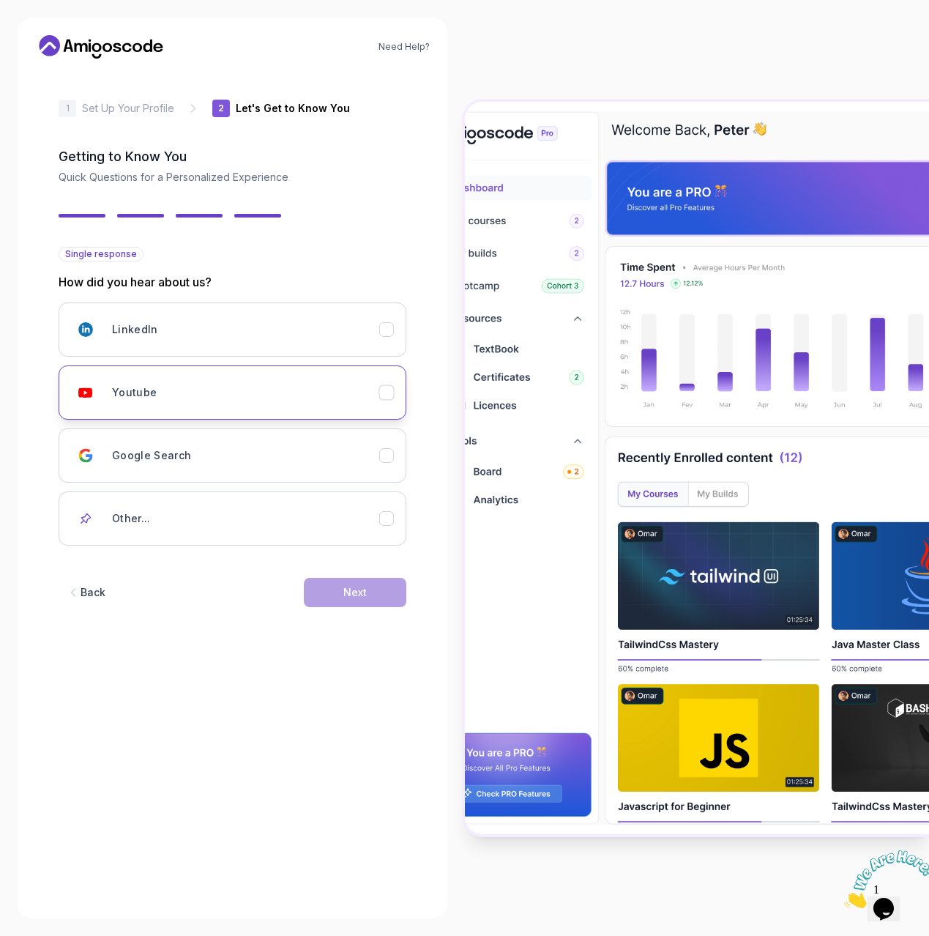
click at [383, 391] on icon "Youtube" at bounding box center [386, 393] width 14 height 14
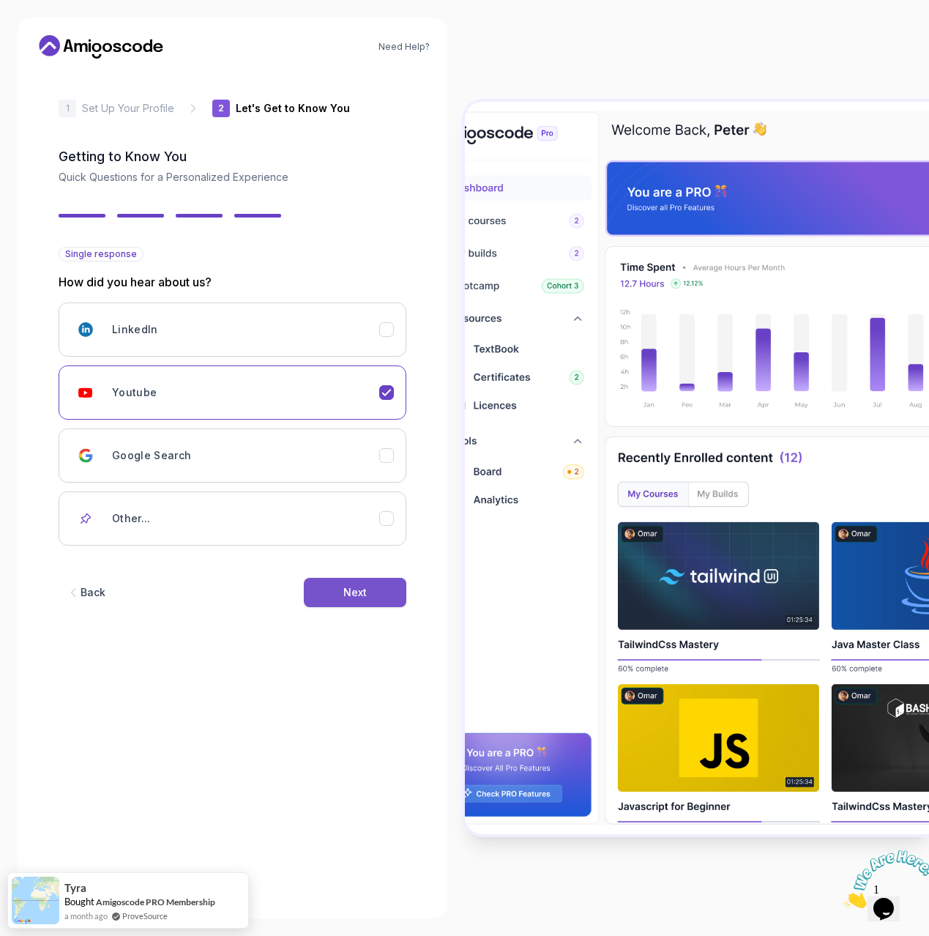
click at [384, 585] on button "Next" at bounding box center [355, 592] width 102 height 29
